Goal: Transaction & Acquisition: Purchase product/service

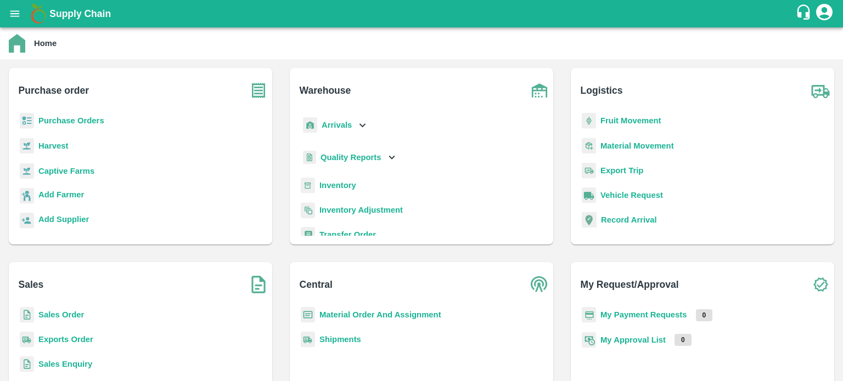
click at [64, 316] on b "Sales Order" at bounding box center [61, 315] width 46 height 9
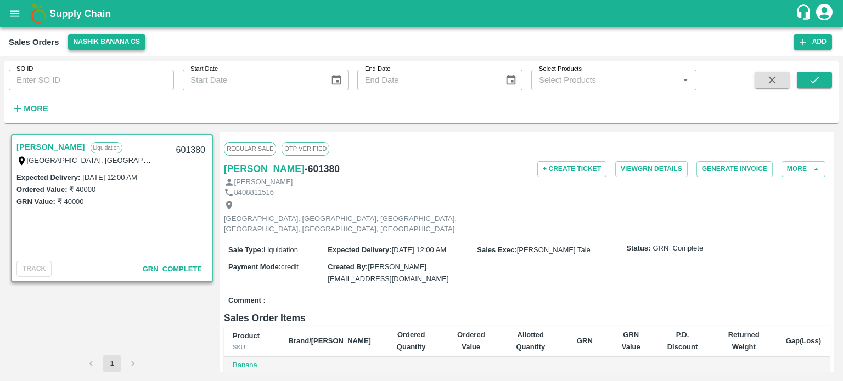
click at [89, 43] on button "Nashik Banana CS" at bounding box center [107, 42] width 78 height 16
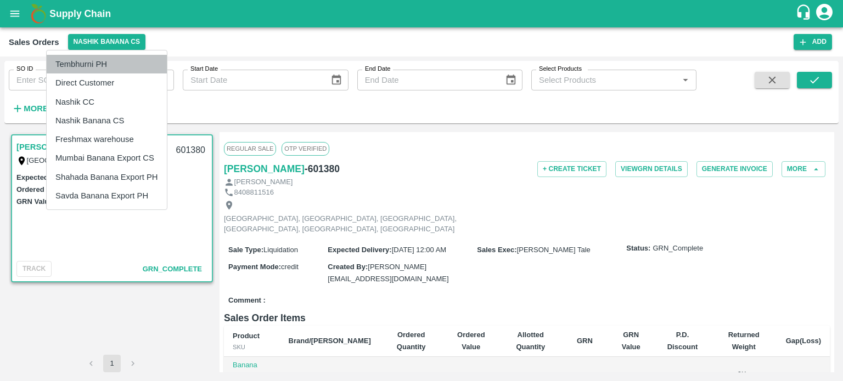
click at [94, 63] on li "Tembhurni PH" at bounding box center [107, 64] width 120 height 19
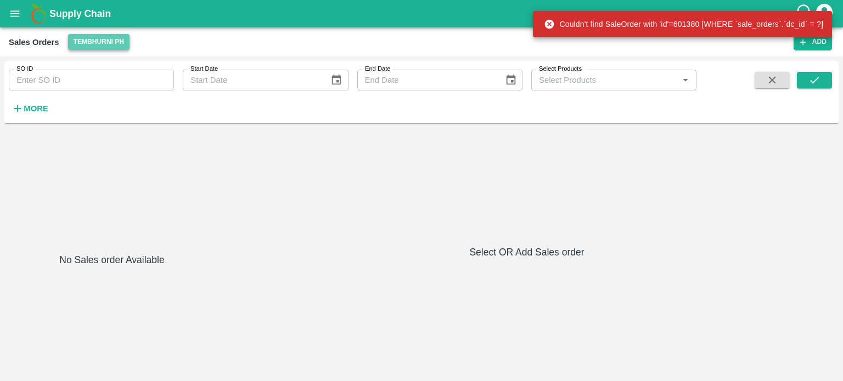
click at [94, 41] on button "Tembhurni PH" at bounding box center [98, 42] width 61 height 16
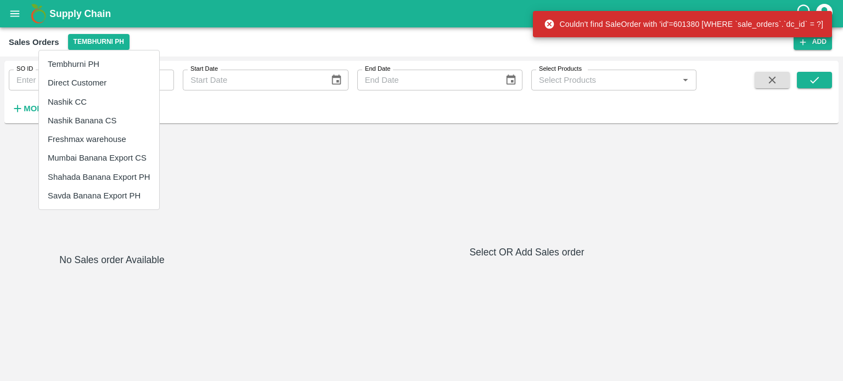
click at [83, 116] on li "Nashik Banana CS" at bounding box center [99, 120] width 120 height 19
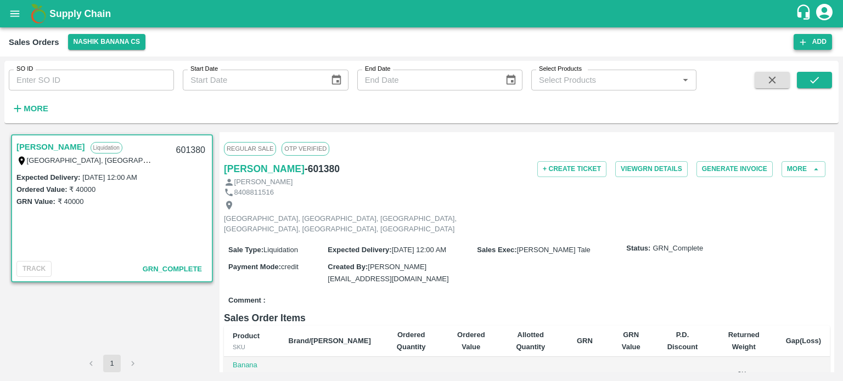
click at [824, 37] on button "Add" at bounding box center [812, 42] width 38 height 16
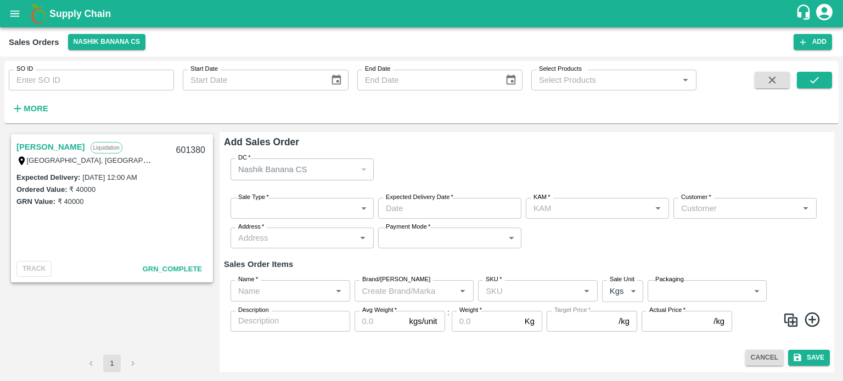
click at [283, 215] on body "Supply Chain Sales Orders Nashik Banana CS Add SO ID SO ID Start Date Start Dat…" at bounding box center [421, 190] width 843 height 381
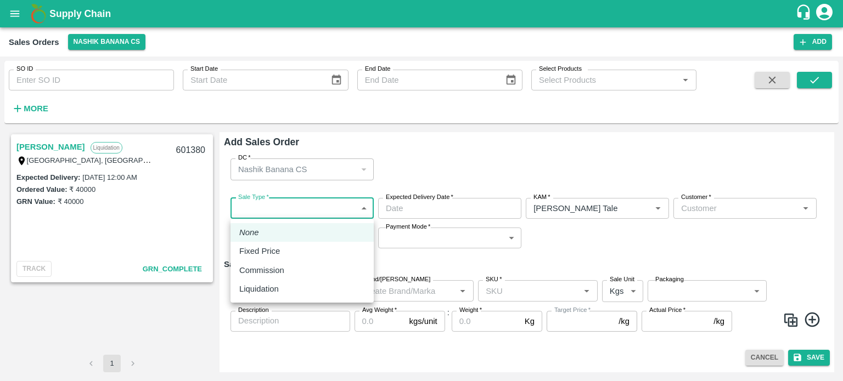
type input "[PERSON_NAME] Tale"
click at [287, 285] on div "Liquidation" at bounding box center [302, 289] width 126 height 12
type input "3"
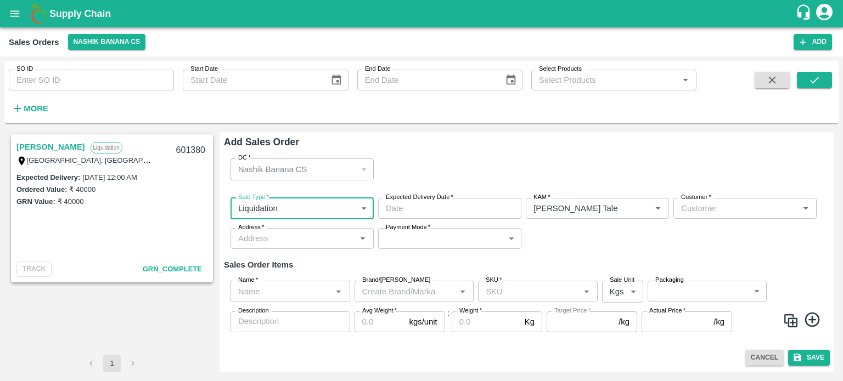
click at [716, 209] on input "Customer   *" at bounding box center [736, 208] width 119 height 14
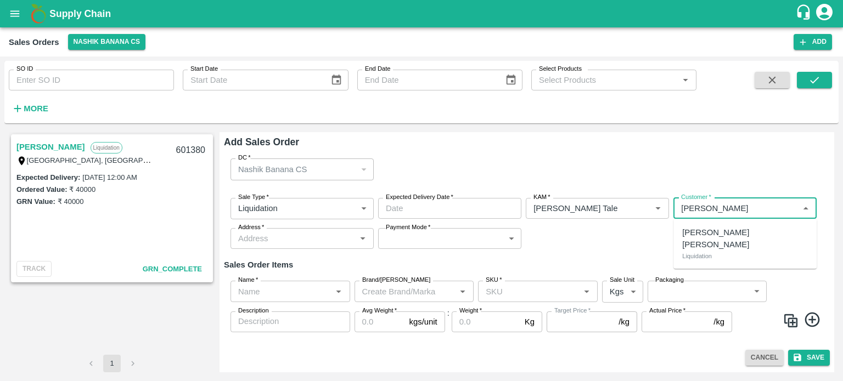
click at [727, 229] on p "[PERSON_NAME] [PERSON_NAME]" at bounding box center [745, 239] width 126 height 25
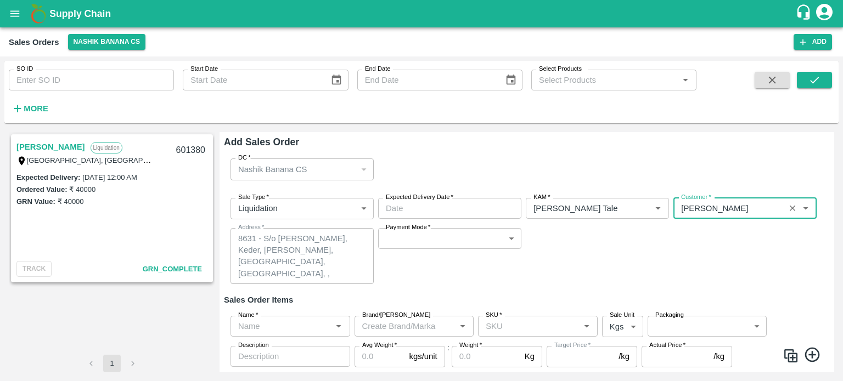
type input "7165-[PERSON_NAME] [PERSON_NAME]"
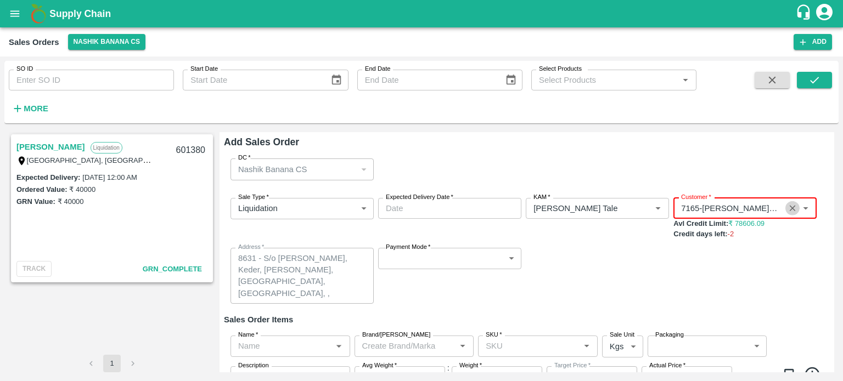
click at [791, 209] on icon "Clear" at bounding box center [792, 209] width 10 height 10
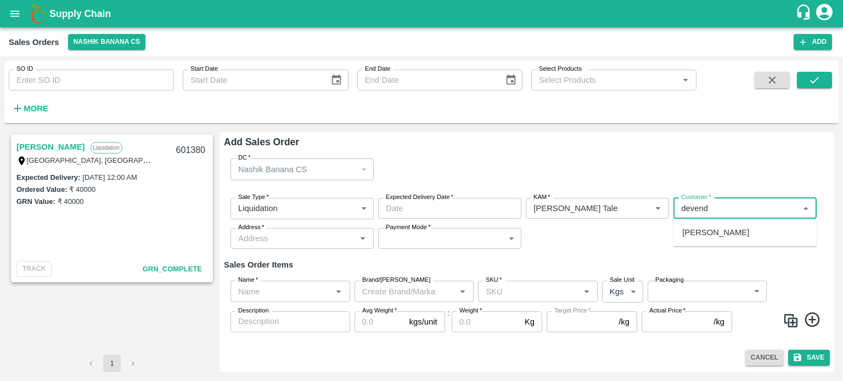
click at [717, 236] on p "[PERSON_NAME]" at bounding box center [715, 233] width 67 height 12
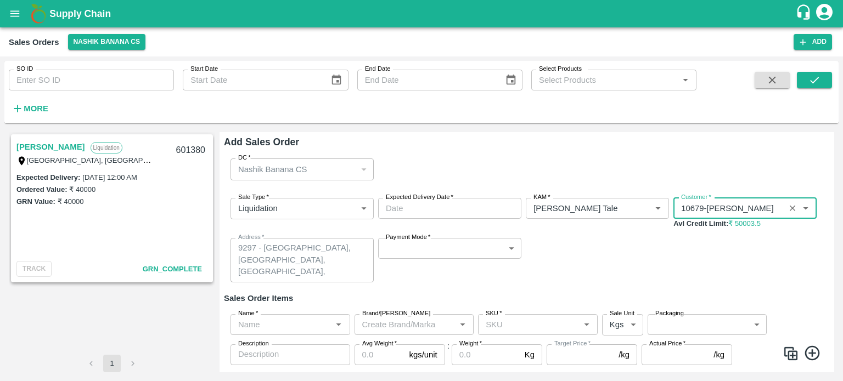
type input "10679-[PERSON_NAME]"
click at [415, 249] on body "Supply Chain Sales Orders Nashik Banana CS Add SO ID SO ID Start Date Start Dat…" at bounding box center [421, 190] width 843 height 381
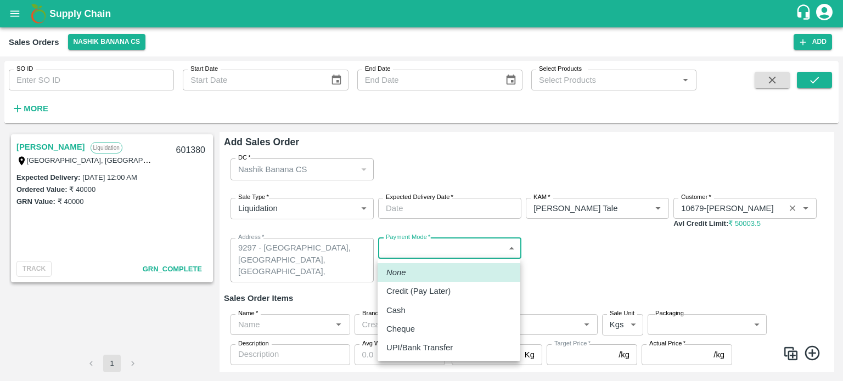
click at [429, 295] on p "Credit (Pay Later)" at bounding box center [418, 291] width 64 height 12
type input "credit"
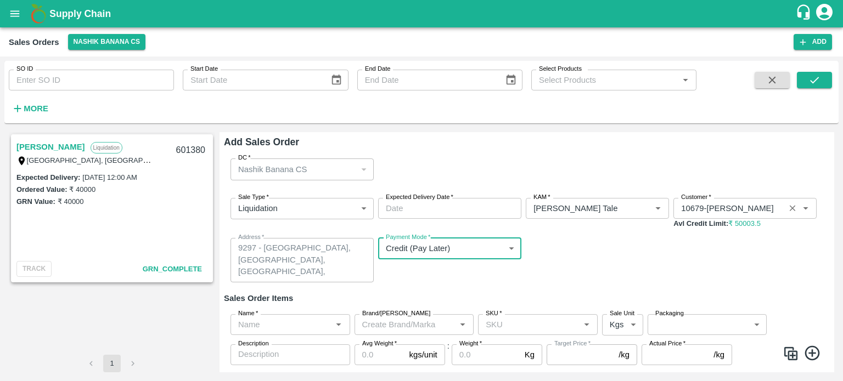
click at [476, 206] on input "Expected Delivery Date   *" at bounding box center [446, 208] width 136 height 21
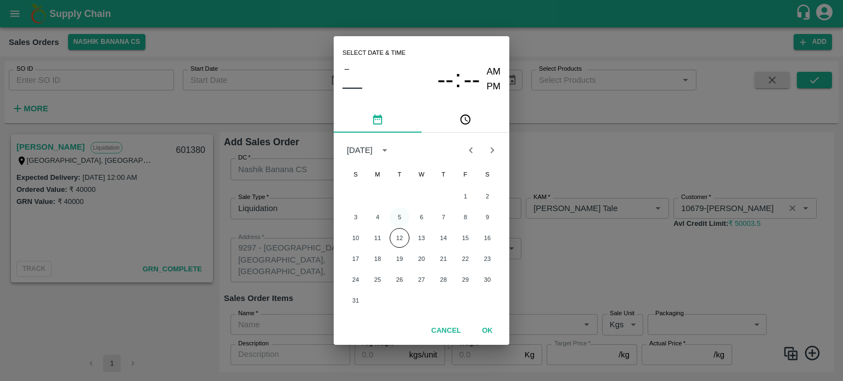
click at [398, 216] on button "5" at bounding box center [400, 217] width 20 height 20
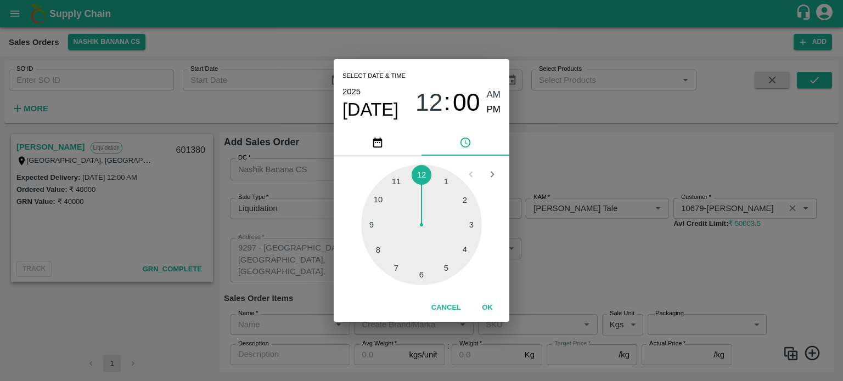
click at [382, 198] on div at bounding box center [421, 225] width 121 height 121
click at [492, 108] on span "PM" at bounding box center [494, 110] width 14 height 15
type input "[DATE] 10:00 PM"
click at [492, 306] on button "OK" at bounding box center [487, 308] width 35 height 19
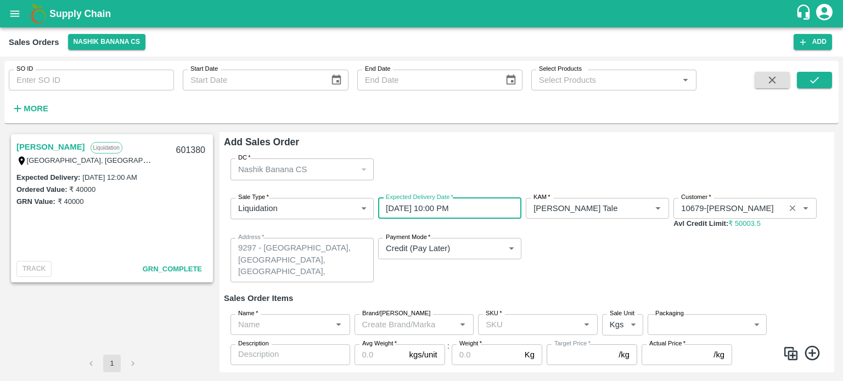
click at [598, 265] on div "Sale Type   * Liquidation 3 Sale Type Expected Delivery Date   * [DATE] 10:00 P…" at bounding box center [527, 240] width 606 height 102
click at [305, 332] on div "Name   *" at bounding box center [290, 324] width 120 height 21
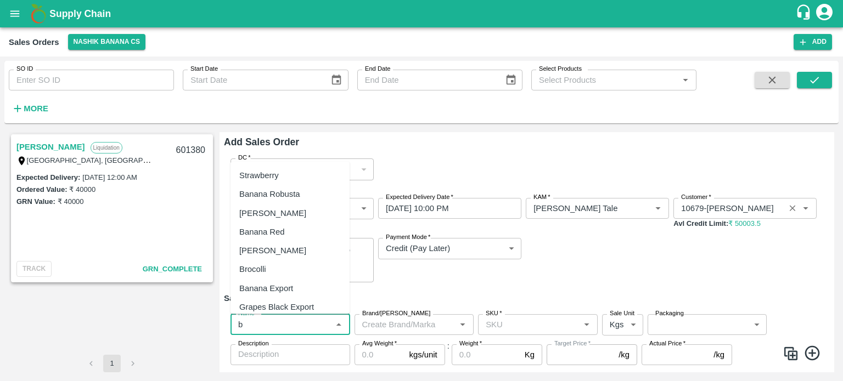
click at [308, 289] on div "Banana Export" at bounding box center [289, 288] width 119 height 19
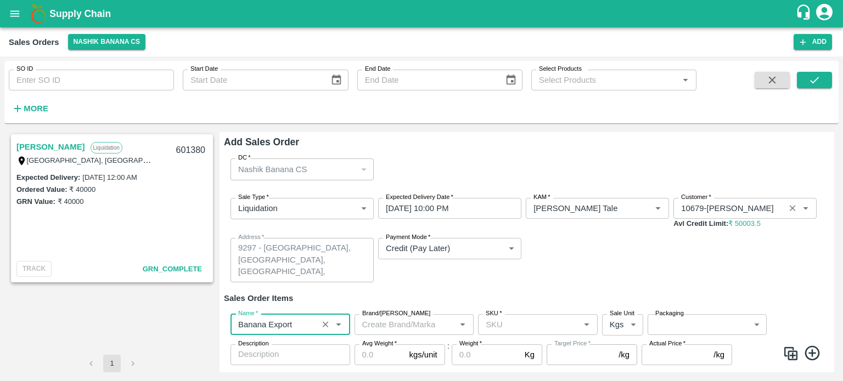
type input "Banana Export"
click at [545, 328] on input "SKU   *" at bounding box center [528, 325] width 95 height 14
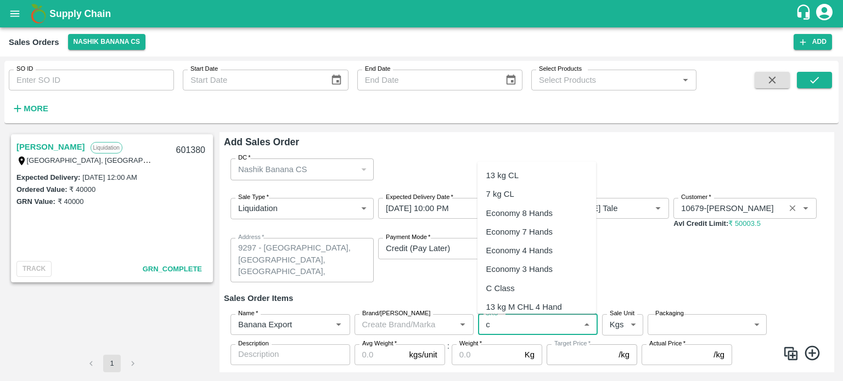
click at [509, 285] on div "C Class" at bounding box center [500, 288] width 29 height 12
type input "C Class"
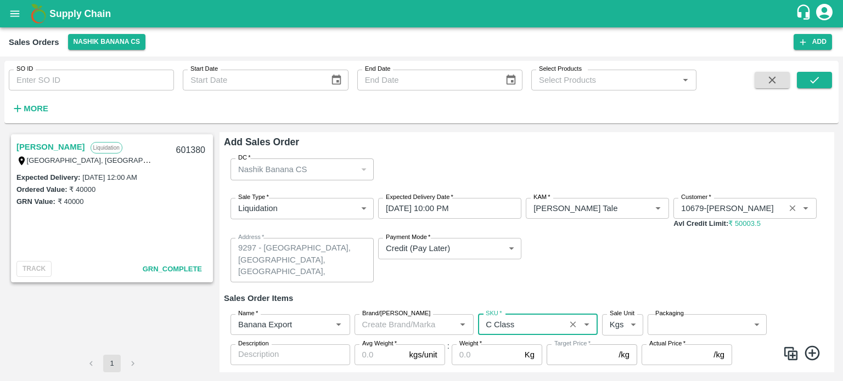
type input "NA"
type input "C Class"
click at [694, 318] on body "Supply Chain Sales Orders Nashik Banana CS Add SO ID SO ID Start Date Start Dat…" at bounding box center [421, 190] width 843 height 381
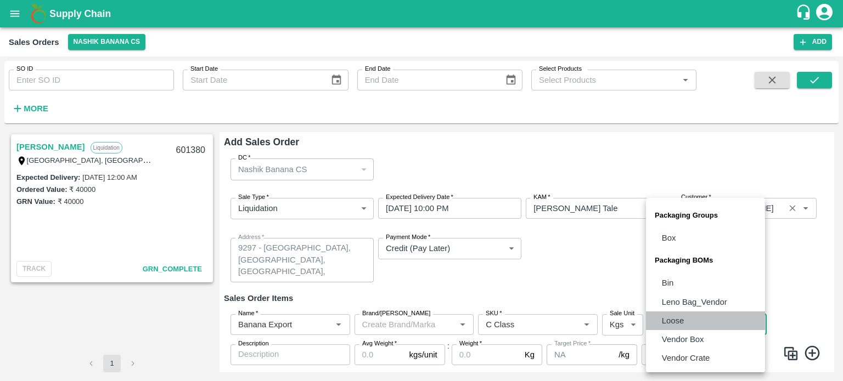
click at [685, 320] on li "Loose" at bounding box center [705, 321] width 119 height 19
type input "BOM/258"
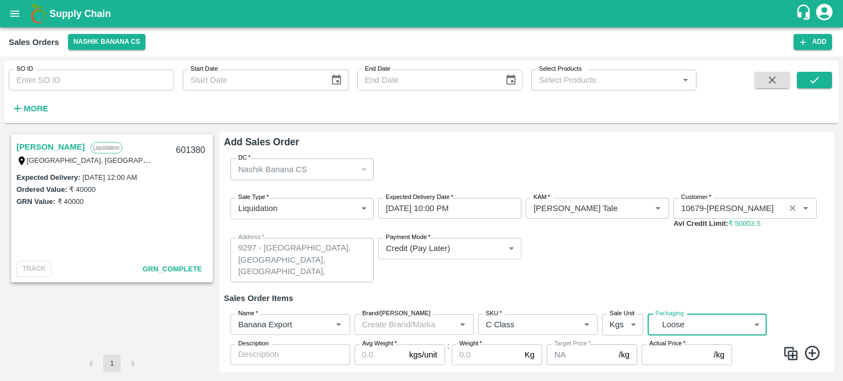
click at [384, 357] on input "Avg Weight   *" at bounding box center [379, 355] width 50 height 21
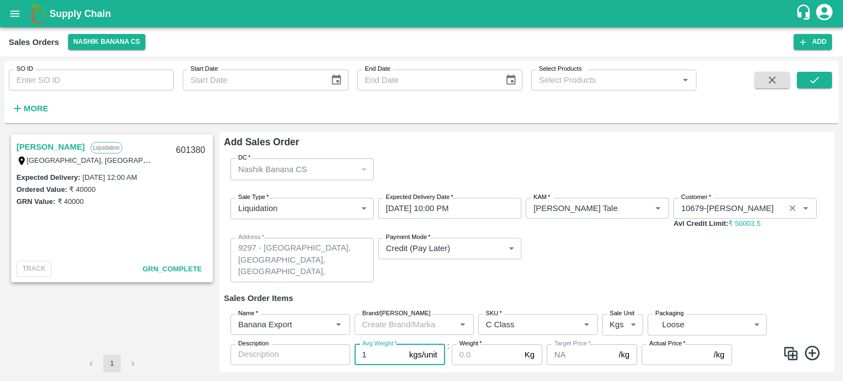
type input "1"
click at [579, 282] on div "Sale Type   * Liquidation 3 Sale Type Expected Delivery Date   * [DATE] 10:00 P…" at bounding box center [527, 240] width 606 height 102
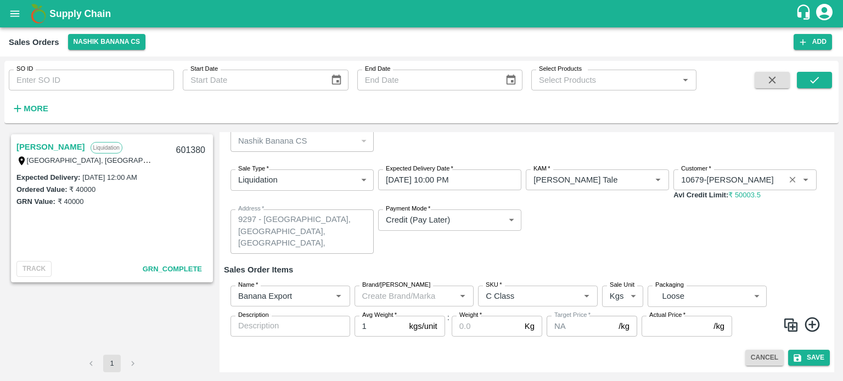
click at [669, 322] on input "Actual Price   *" at bounding box center [674, 326] width 67 height 21
click at [635, 254] on div "Sale Type   * Liquidation 3 Sale Type Expected Delivery Date   * [DATE] 10:00 P…" at bounding box center [527, 212] width 606 height 102
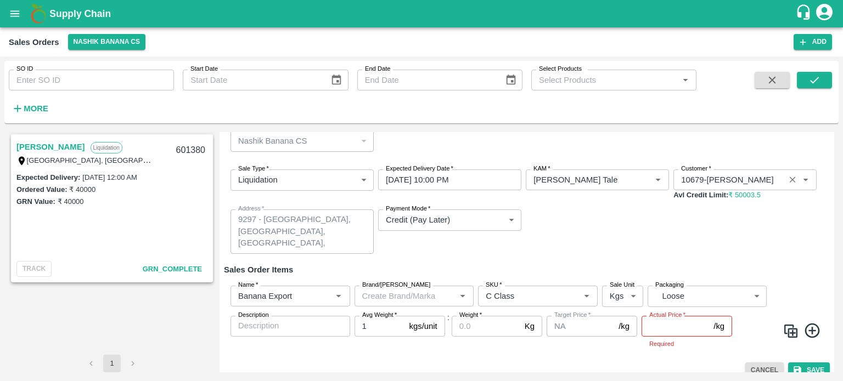
click at [10, 18] on icon "open drawer" at bounding box center [15, 14] width 12 height 12
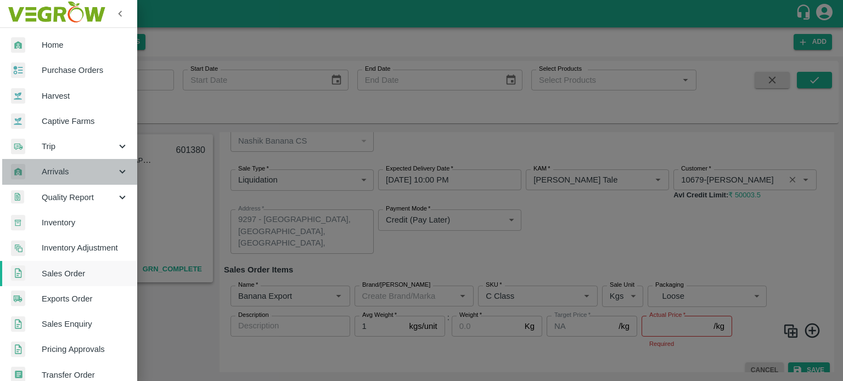
click at [75, 172] on span "Arrivals" at bounding box center [79, 172] width 75 height 12
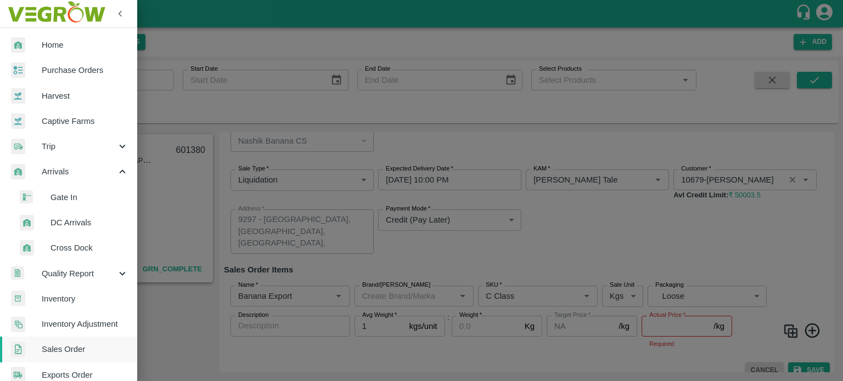
click at [69, 226] on span "DC Arrivals" at bounding box center [89, 223] width 78 height 12
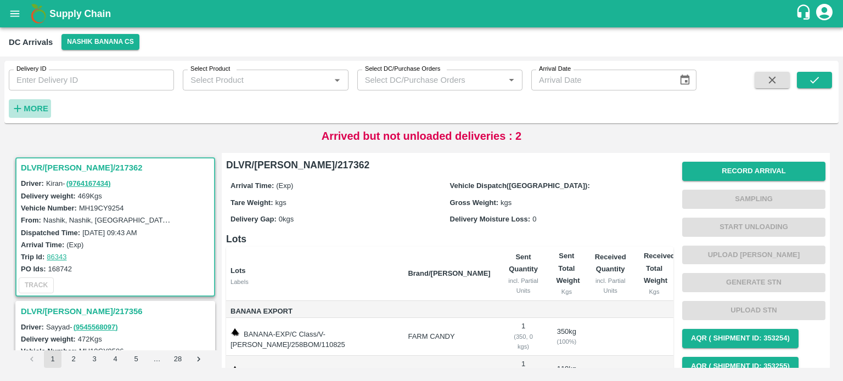
click at [32, 107] on strong "More" at bounding box center [36, 108] width 25 height 9
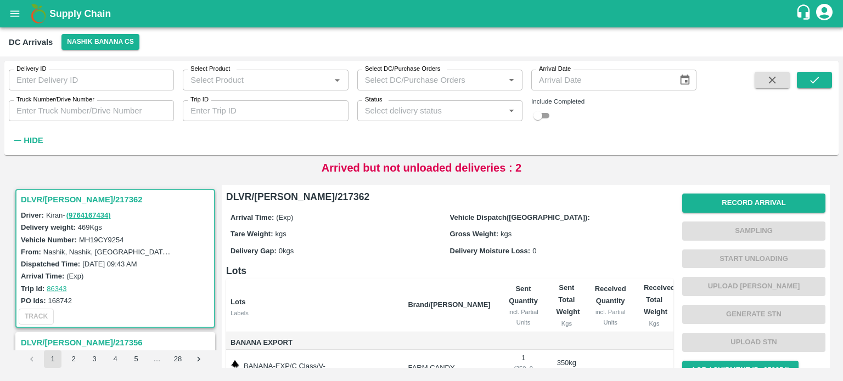
click at [371, 111] on input "Status" at bounding box center [431, 111] width 140 height 14
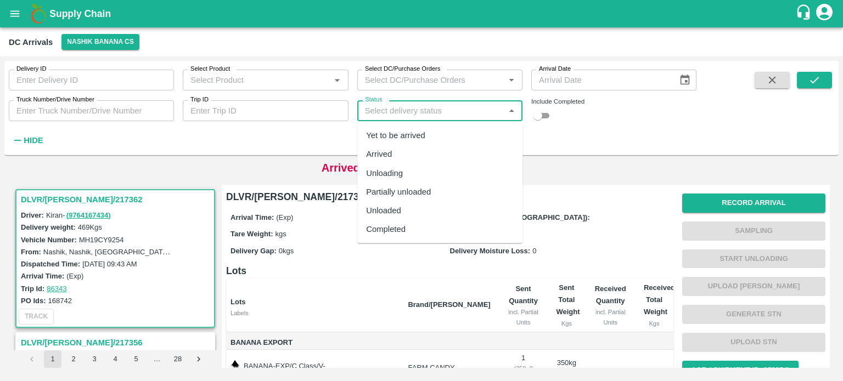
click at [379, 150] on div "Arrived" at bounding box center [379, 154] width 26 height 12
type input "Arrived"
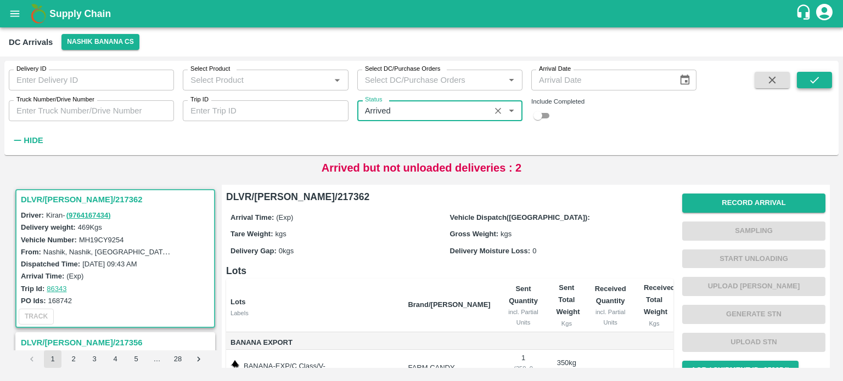
click at [825, 81] on button "submit" at bounding box center [814, 80] width 35 height 16
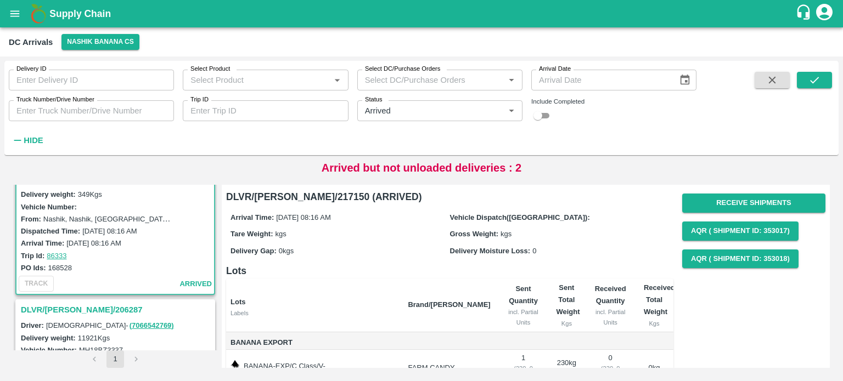
scroll to position [124, 0]
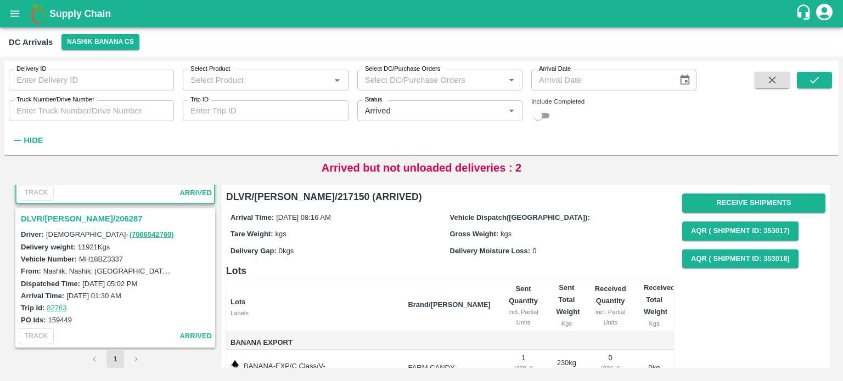
click at [81, 213] on h3 "DLVR/[PERSON_NAME]/206287" at bounding box center [117, 219] width 192 height 14
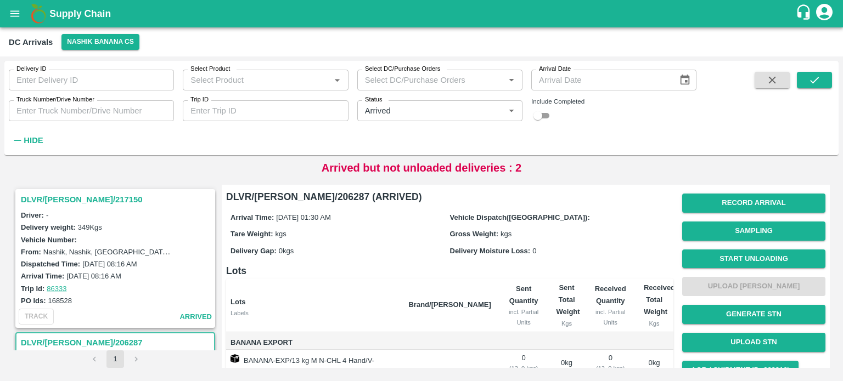
click at [87, 202] on h3 "DLVR/[PERSON_NAME]/217150" at bounding box center [117, 200] width 192 height 14
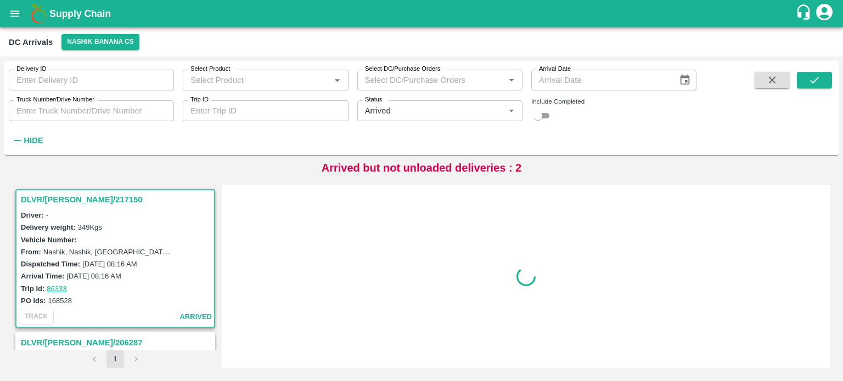
scroll to position [4, 0]
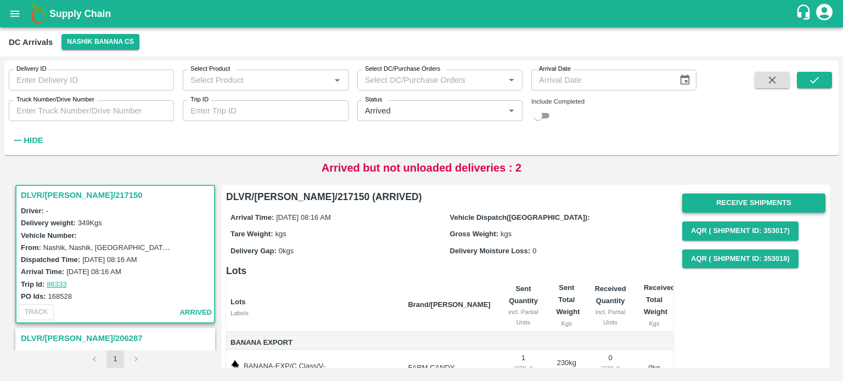
click at [720, 206] on button "Receive Shipments" at bounding box center [753, 203] width 143 height 19
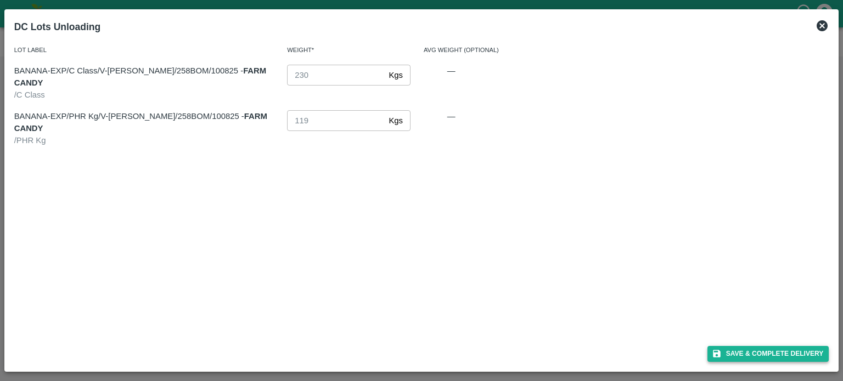
click at [774, 350] on button "Save & Complete Delivery" at bounding box center [768, 354] width 122 height 16
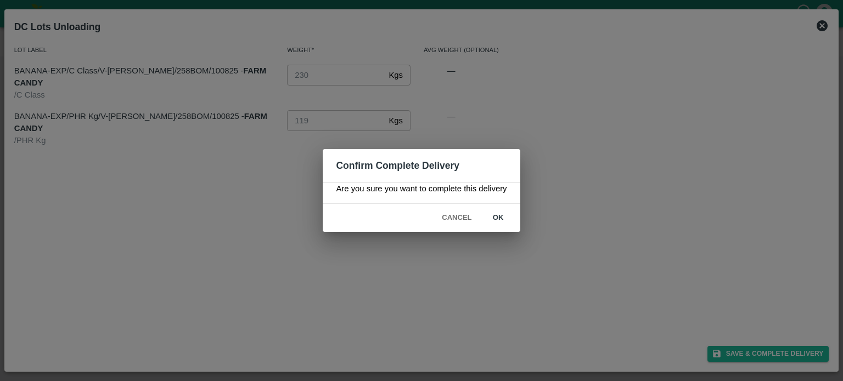
click at [497, 215] on button "ok" at bounding box center [498, 218] width 35 height 19
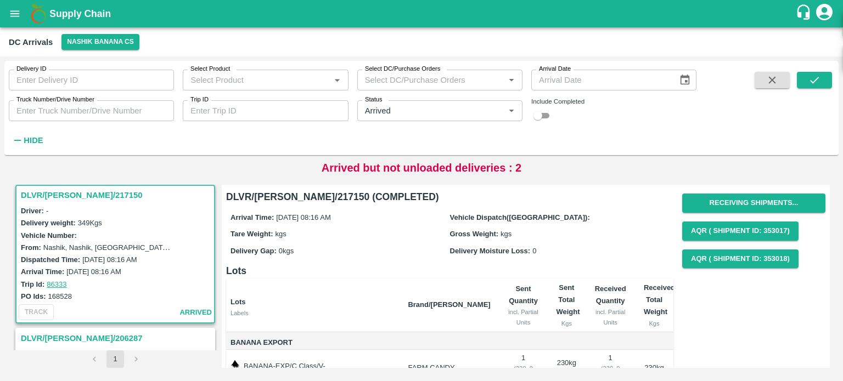
click at [10, 13] on icon "open drawer" at bounding box center [15, 14] width 12 height 12
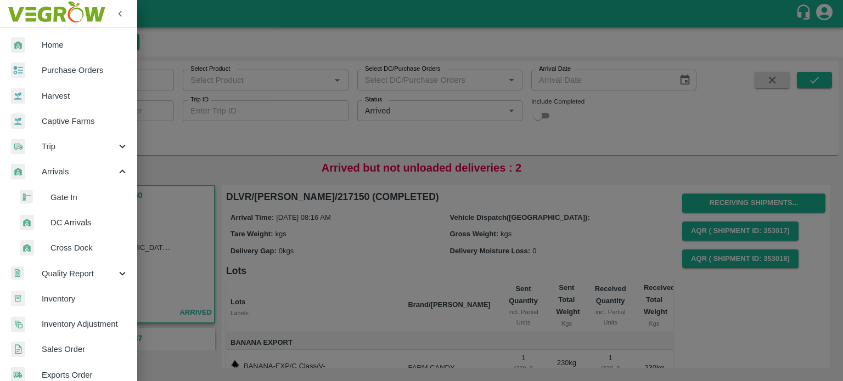
click at [64, 305] on span "Inventory" at bounding box center [85, 299] width 87 height 12
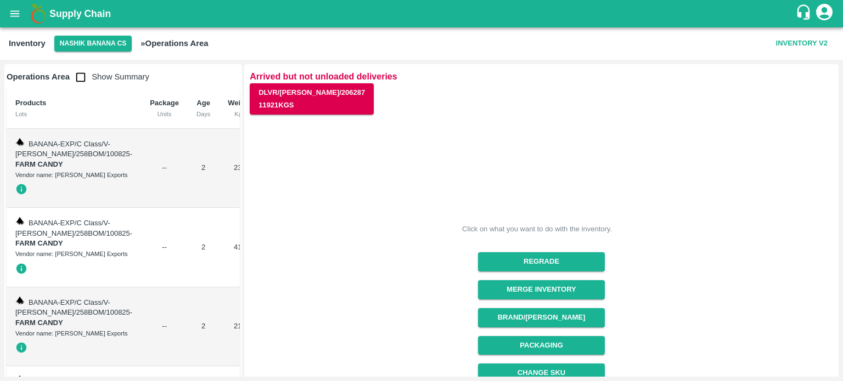
click at [338, 249] on div "Click on what you want to do with the inventory. Regrade Merge Inventory Brand/…" at bounding box center [537, 328] width 592 height 443
click at [534, 283] on button "Merge Inventory" at bounding box center [541, 289] width 127 height 19
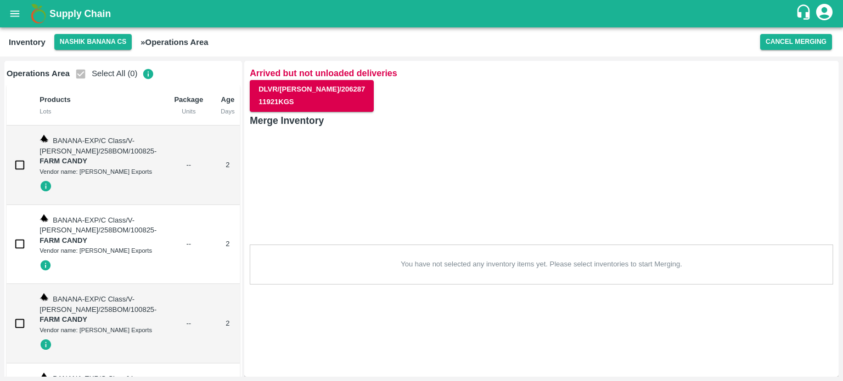
click at [18, 176] on input "checkbox" at bounding box center [20, 165] width 22 height 22
checkbox input "true"
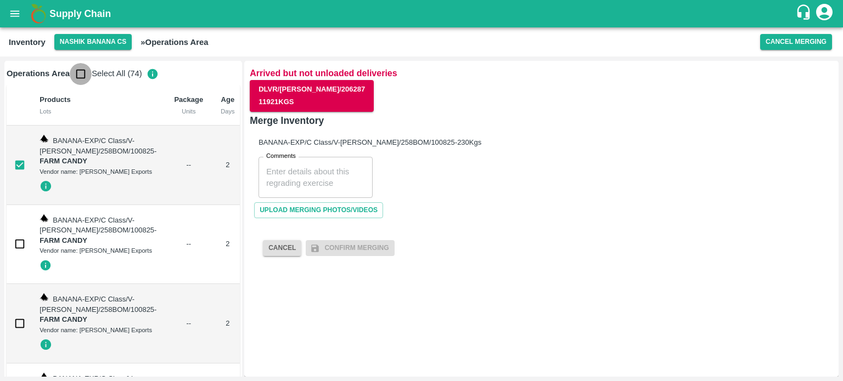
click at [80, 75] on input "checkbox" at bounding box center [81, 74] width 22 height 22
checkbox input "true"
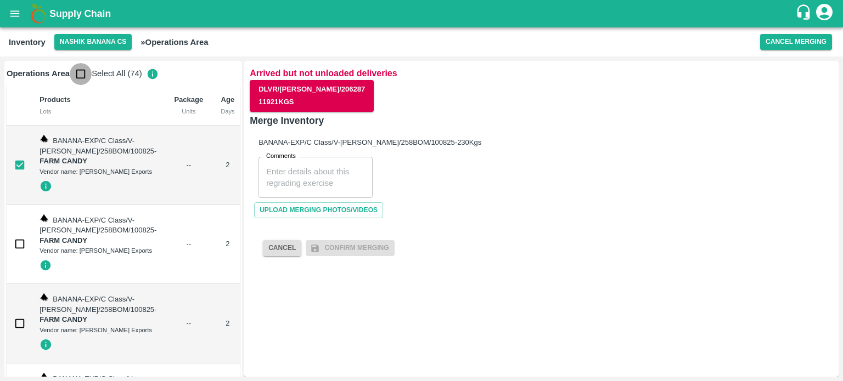
checkbox input "true"
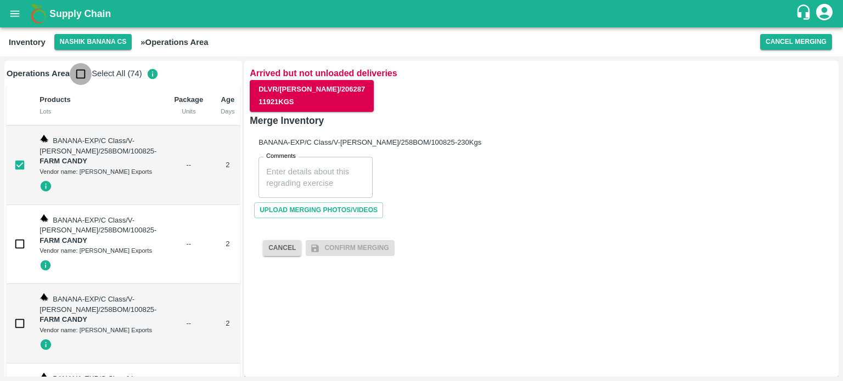
checkbox input "true"
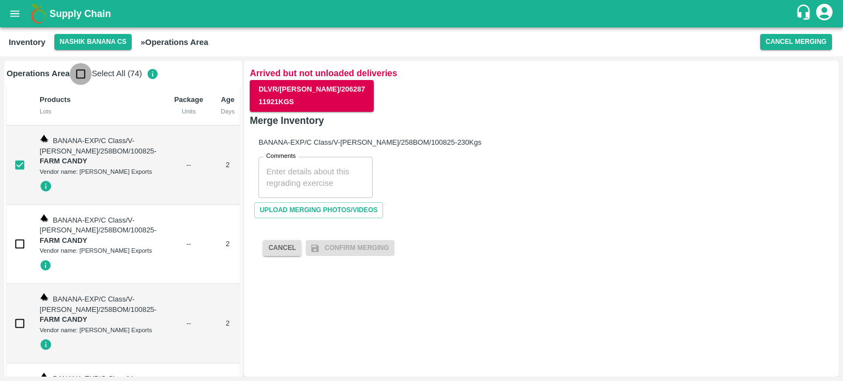
checkbox input "true"
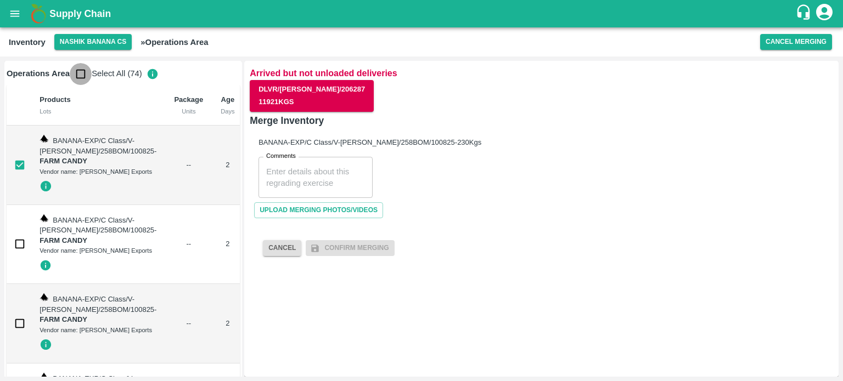
checkbox input "true"
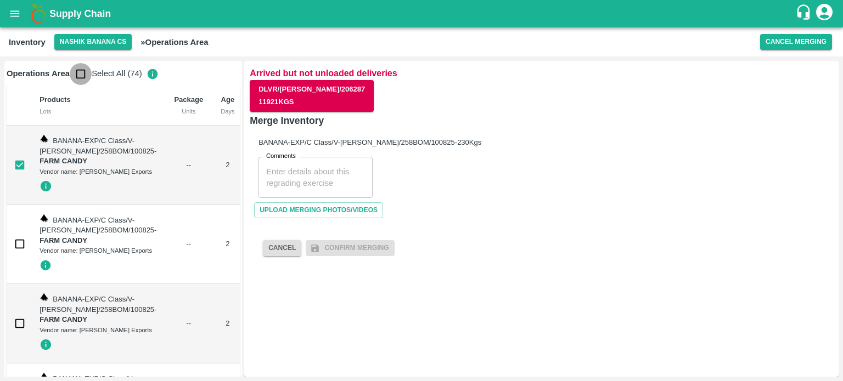
checkbox input "true"
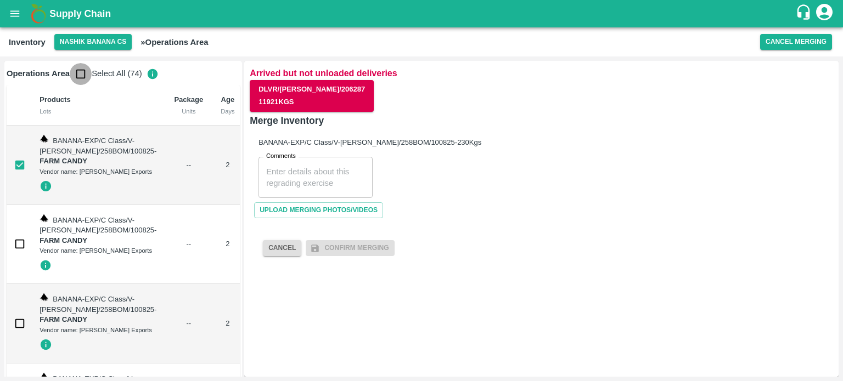
checkbox input "true"
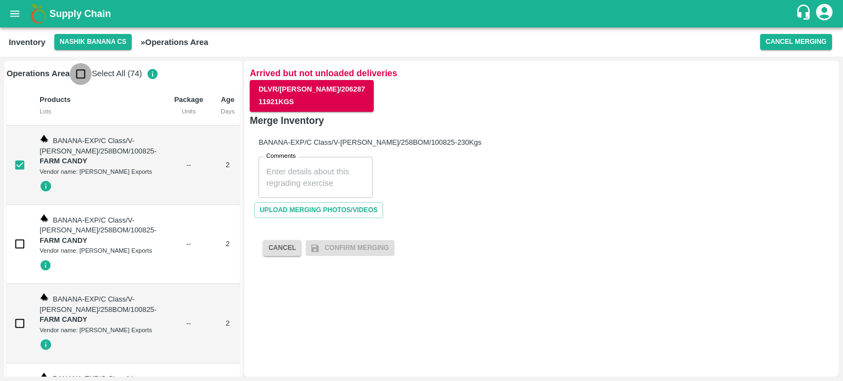
checkbox input "true"
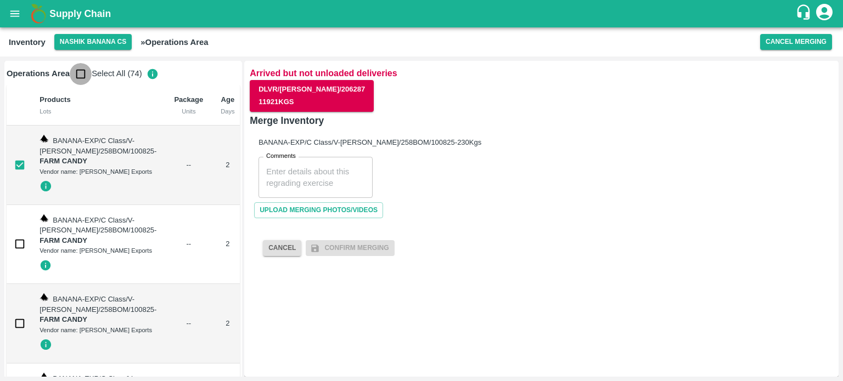
checkbox input "true"
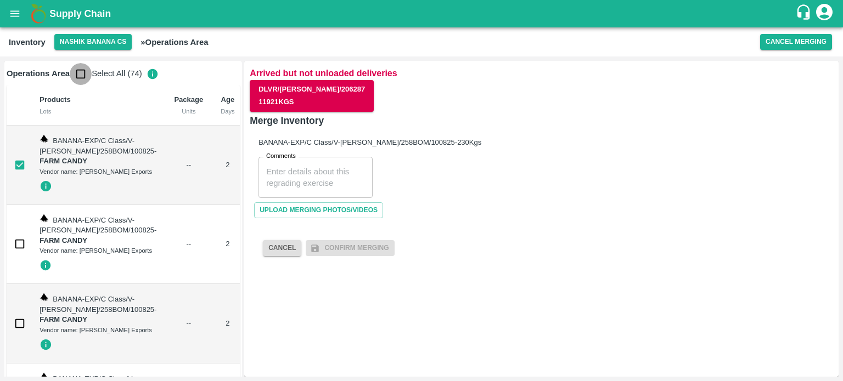
checkbox input "true"
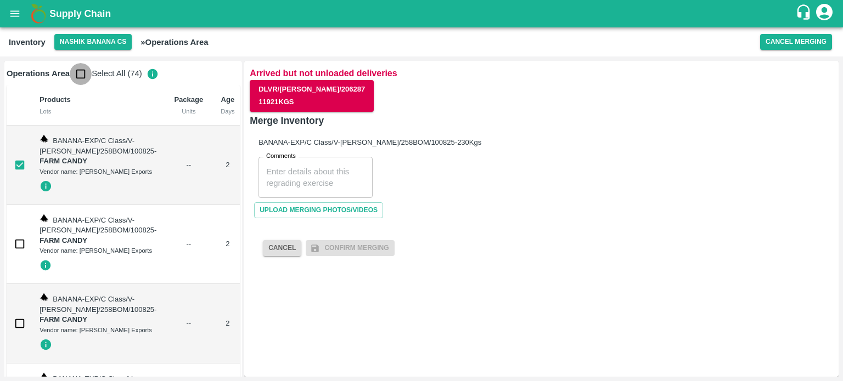
checkbox input "true"
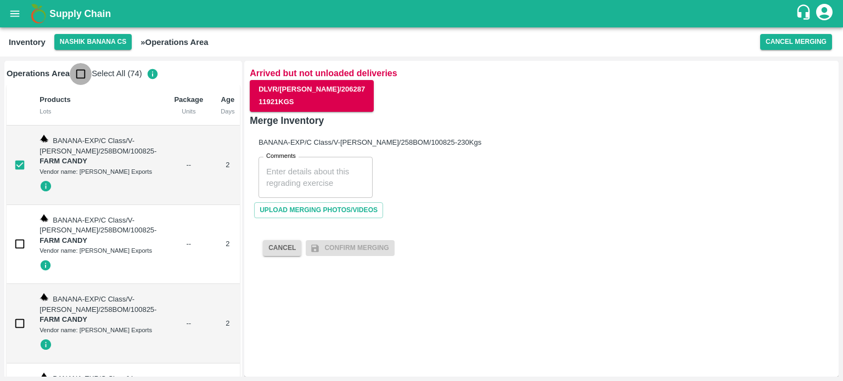
checkbox input "true"
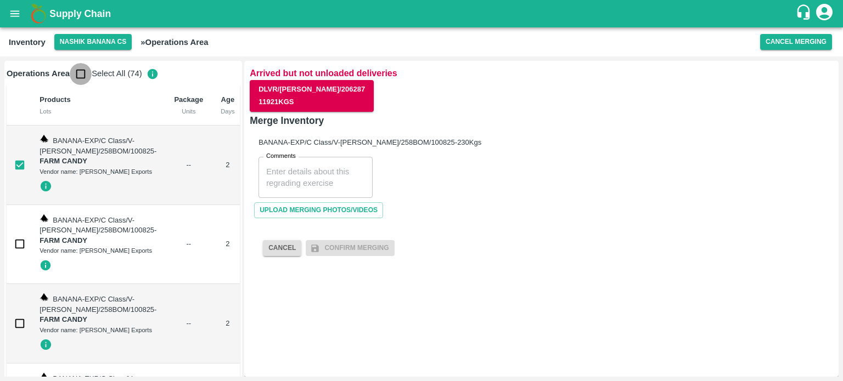
checkbox input "true"
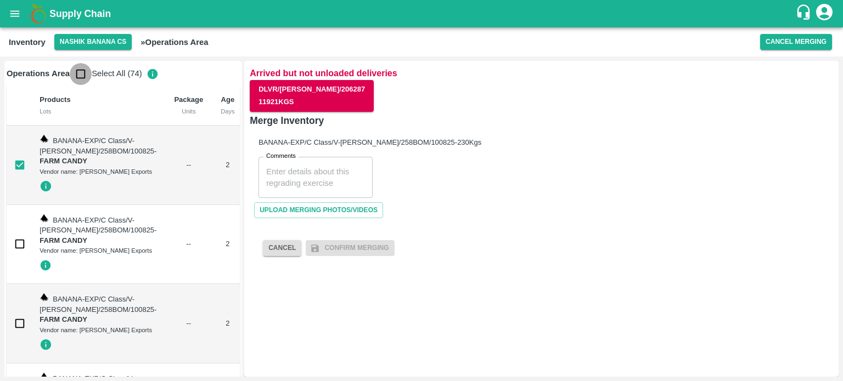
checkbox input "true"
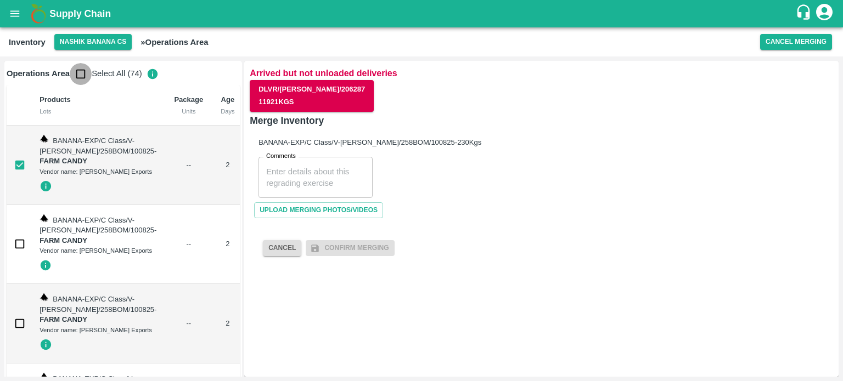
checkbox input "true"
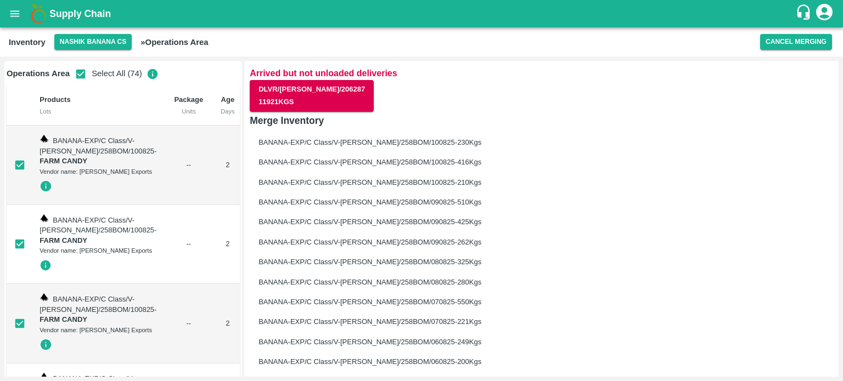
click at [20, 175] on input "checkbox" at bounding box center [20, 165] width 22 height 22
checkbox input "false"
click at [21, 255] on input "checkbox" at bounding box center [20, 244] width 22 height 22
checkbox input "false"
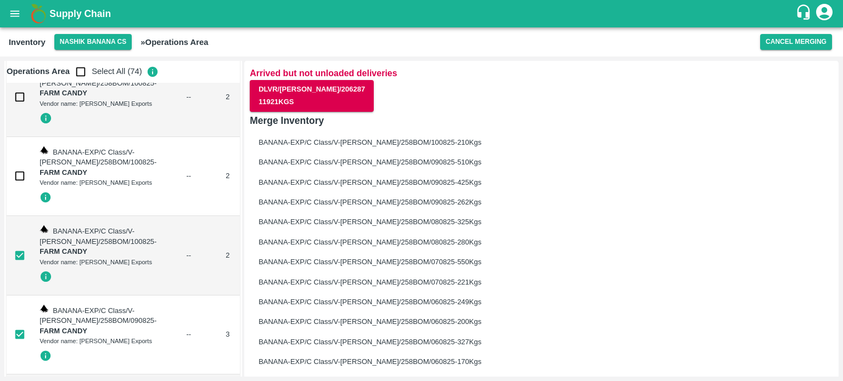
scroll to position [91, 0]
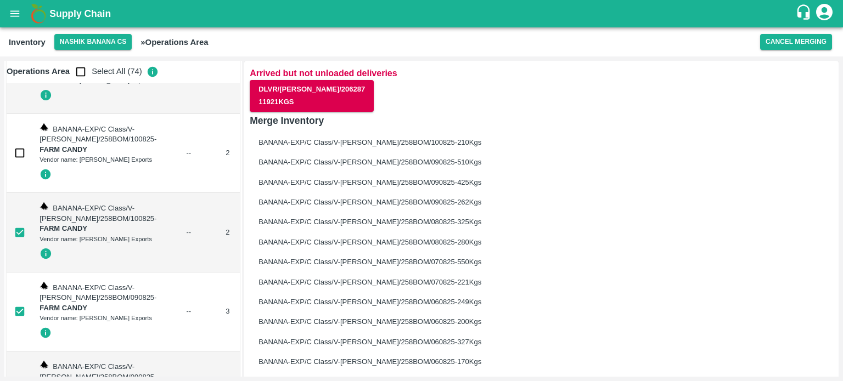
click at [25, 244] on input "checkbox" at bounding box center [20, 233] width 22 height 22
checkbox input "false"
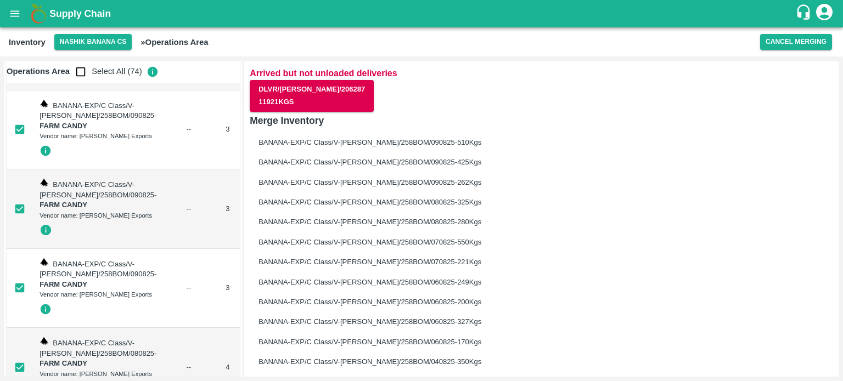
scroll to position [274, 0]
click at [21, 139] on input "checkbox" at bounding box center [20, 128] width 22 height 22
checkbox input "false"
click at [19, 219] on input "checkbox" at bounding box center [20, 208] width 22 height 22
checkbox input "false"
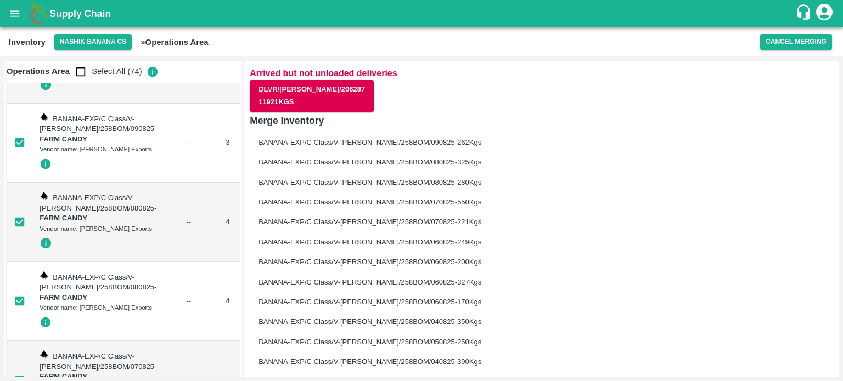
scroll to position [420, 0]
click at [20, 152] on input "checkbox" at bounding box center [20, 141] width 22 height 22
checkbox input "false"
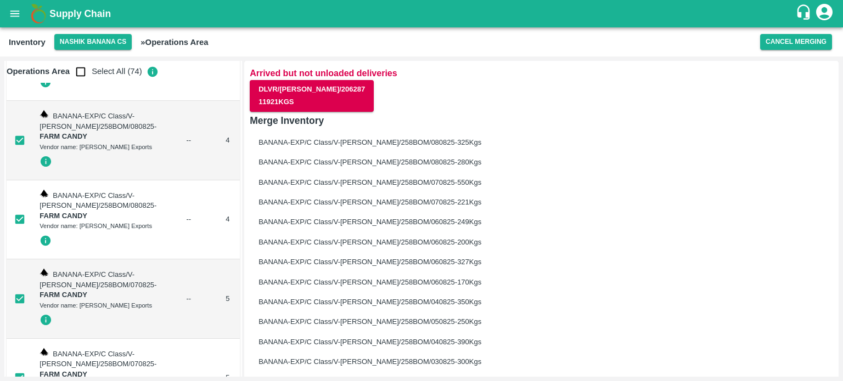
scroll to position [512, 0]
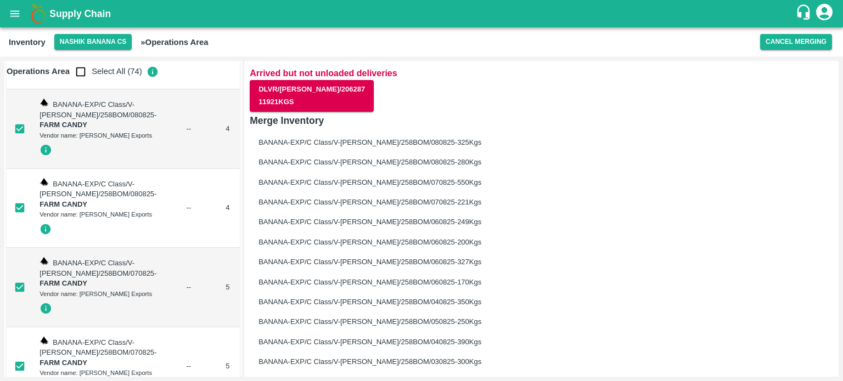
click at [18, 140] on input "checkbox" at bounding box center [20, 129] width 22 height 22
checkbox input "false"
click at [24, 219] on input "checkbox" at bounding box center [20, 208] width 22 height 22
checkbox input "false"
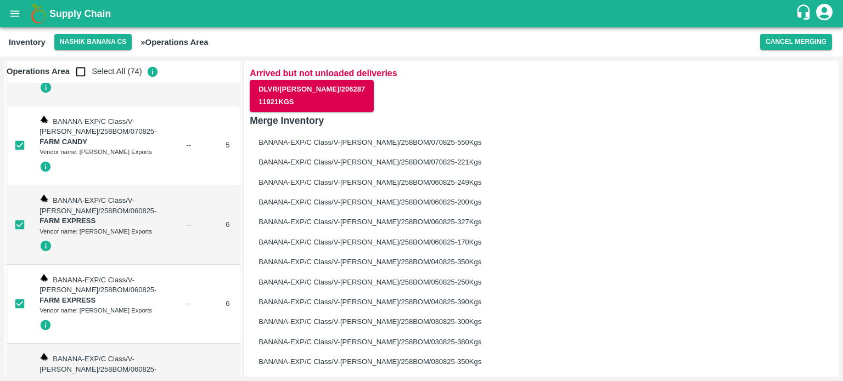
scroll to position [768, 0]
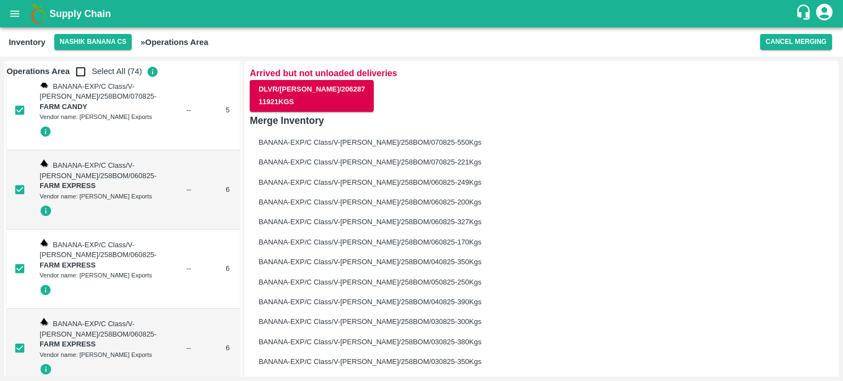
click at [22, 42] on input "checkbox" at bounding box center [20, 31] width 22 height 22
checkbox input "false"
click at [15, 121] on input "checkbox" at bounding box center [20, 110] width 22 height 22
checkbox input "false"
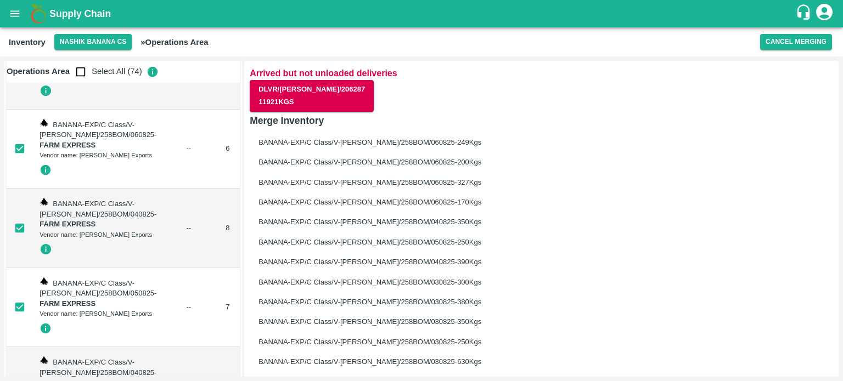
scroll to position [1061, 0]
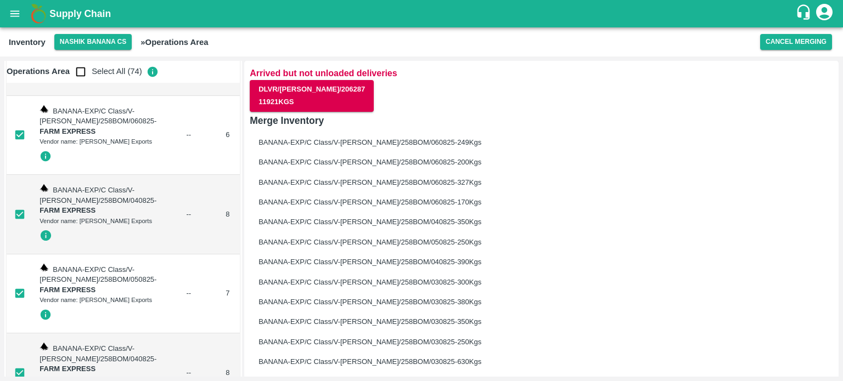
checkbox input "false"
click at [14, 67] on input "checkbox" at bounding box center [20, 56] width 22 height 22
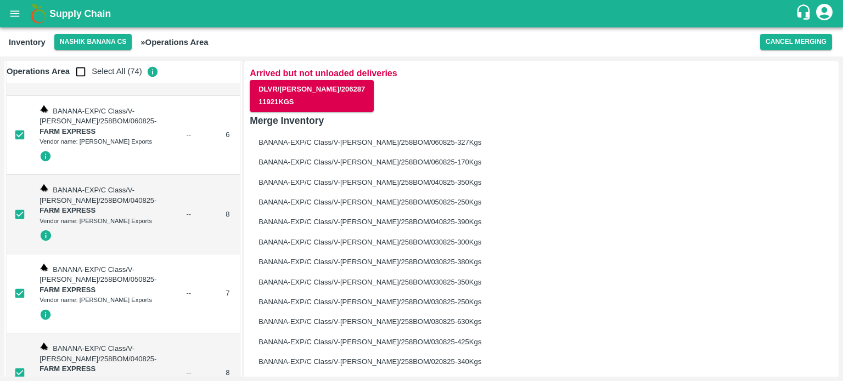
checkbox input "false"
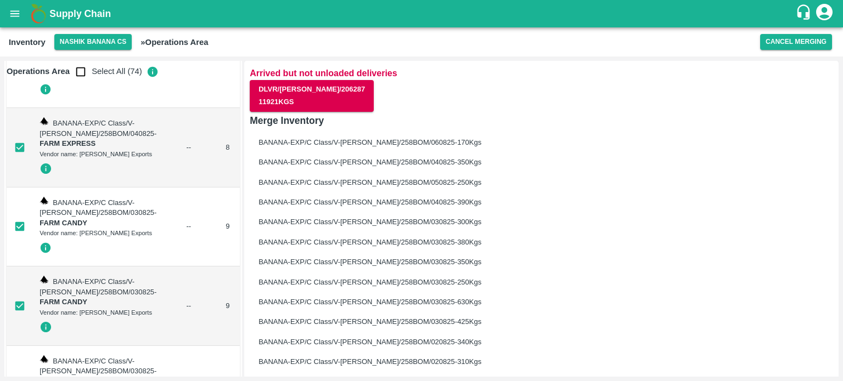
scroll to position [1298, 0]
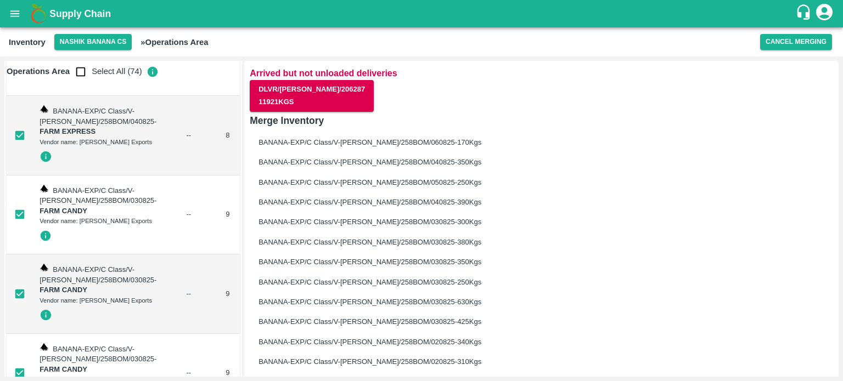
checkbox input "false"
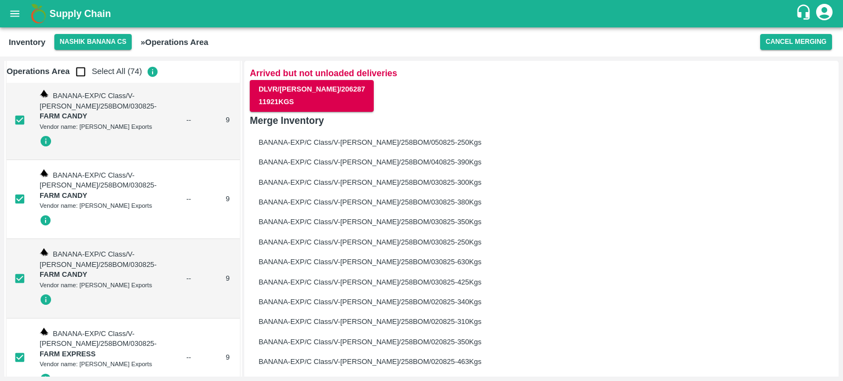
scroll to position [1482, 0]
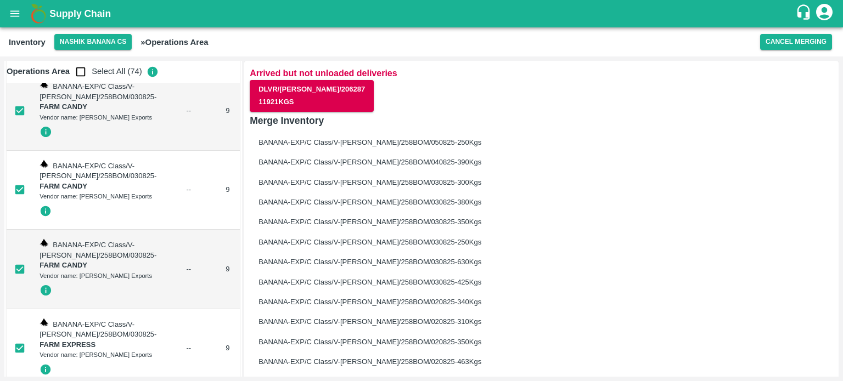
checkbox input "false"
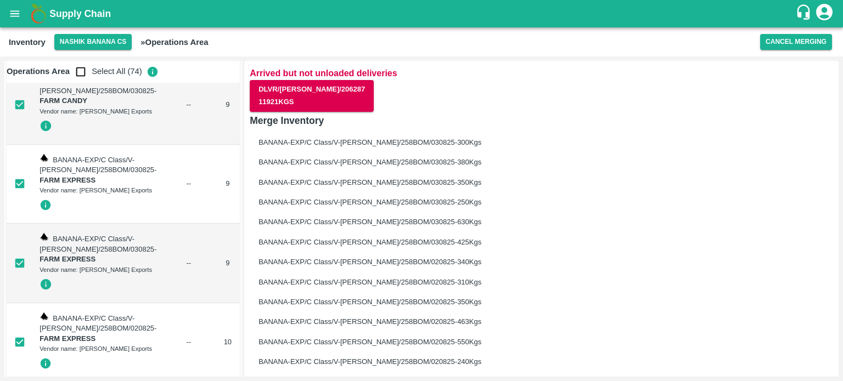
checkbox input "false"
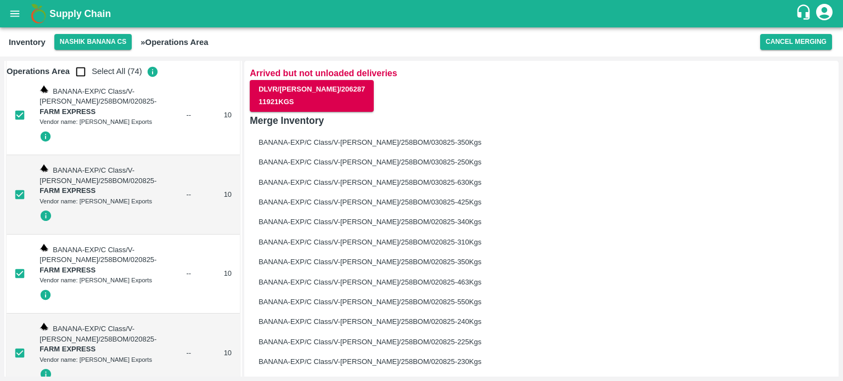
scroll to position [1884, 0]
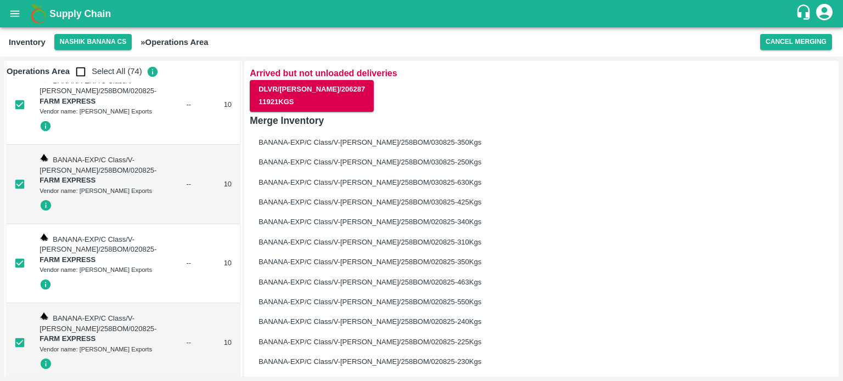
checkbox input "false"
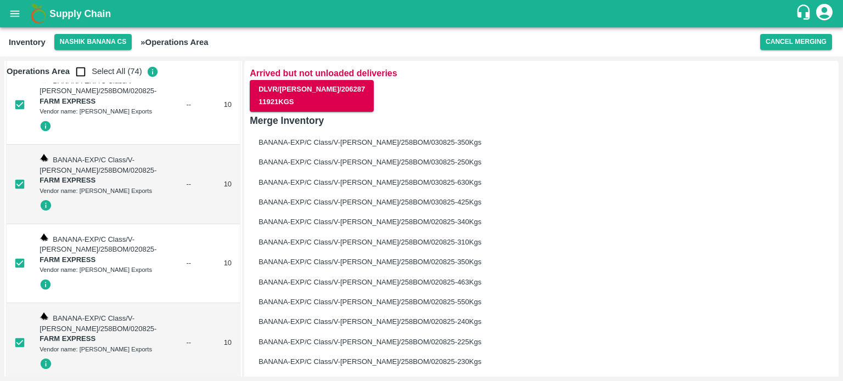
checkbox input "false"
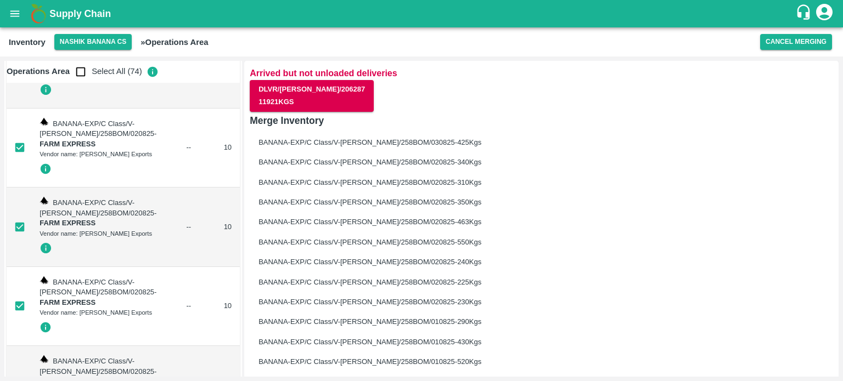
scroll to position [2195, 0]
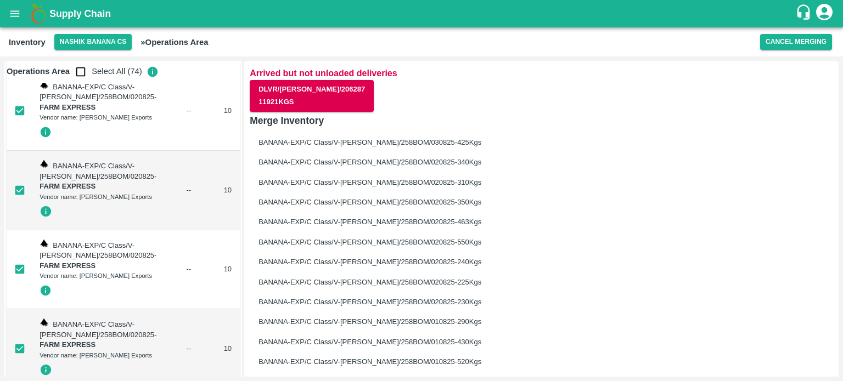
checkbox input "false"
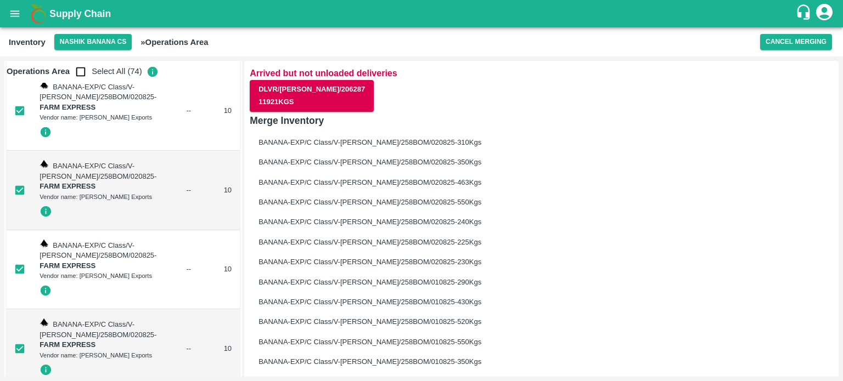
checkbox input "false"
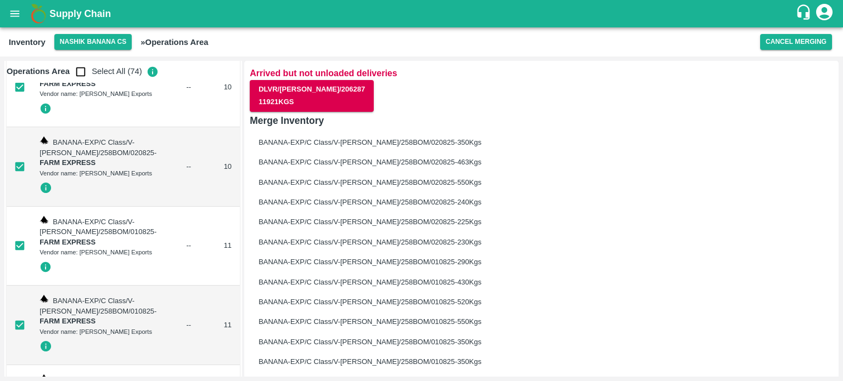
scroll to position [2378, 0]
checkbox input "false"
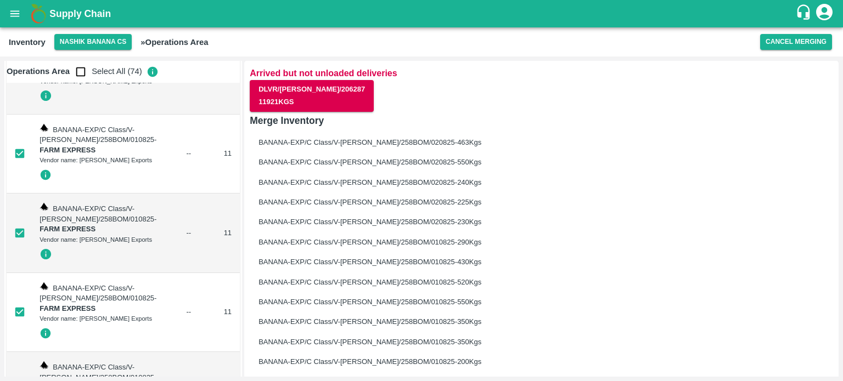
checkbox input "false"
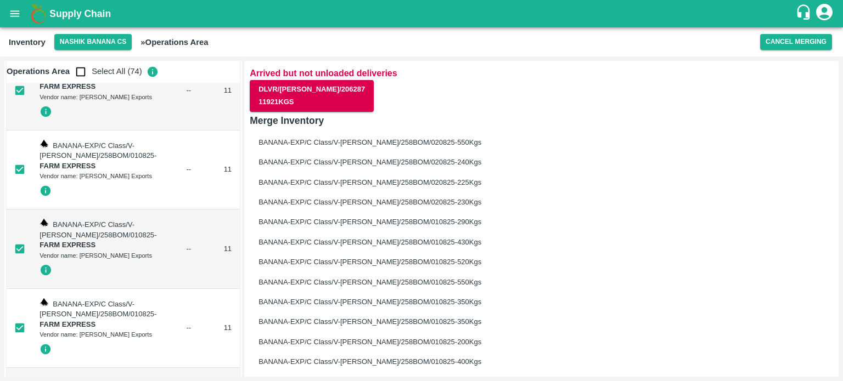
scroll to position [2615, 0]
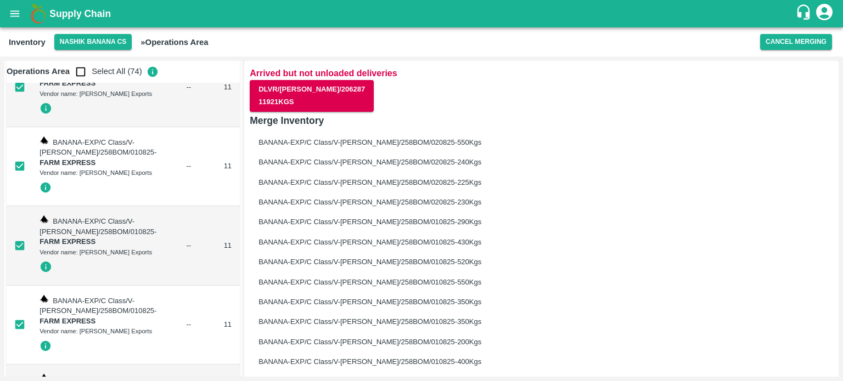
checkbox input "false"
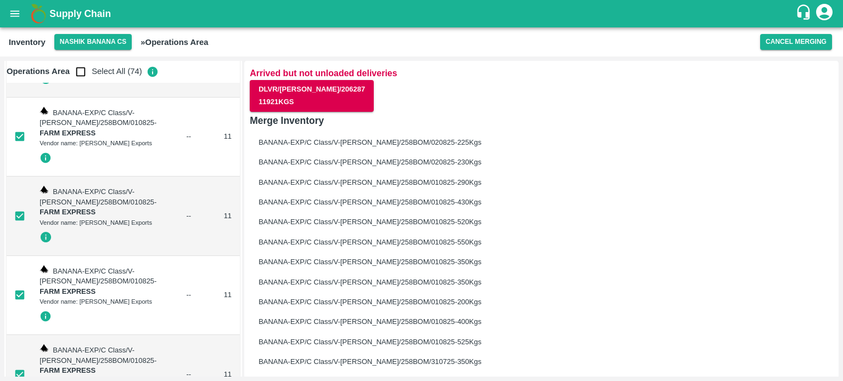
scroll to position [2817, 0]
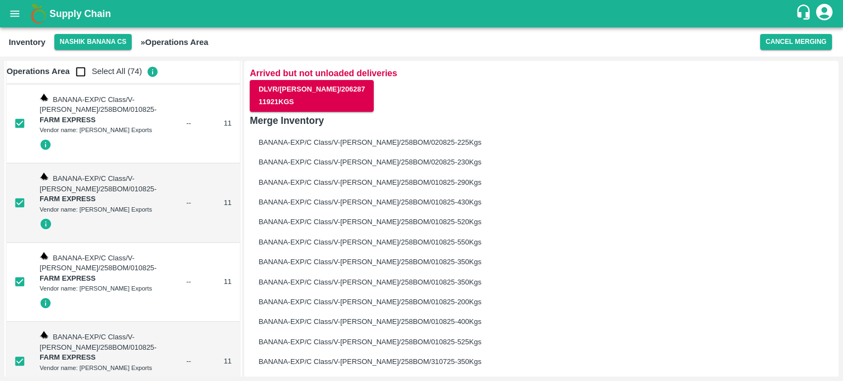
checkbox input "false"
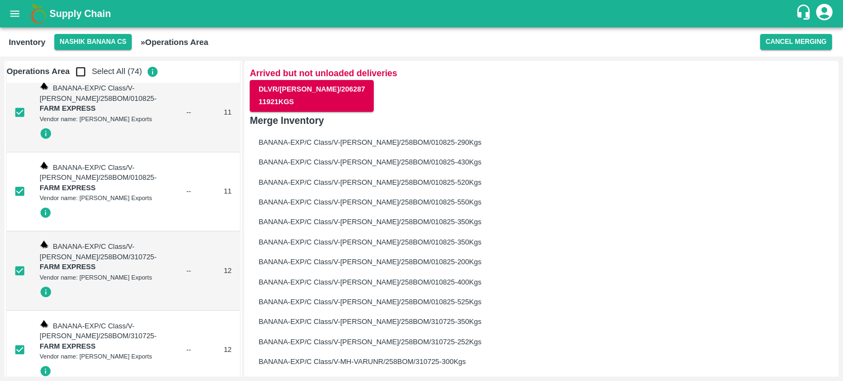
scroll to position [3073, 0]
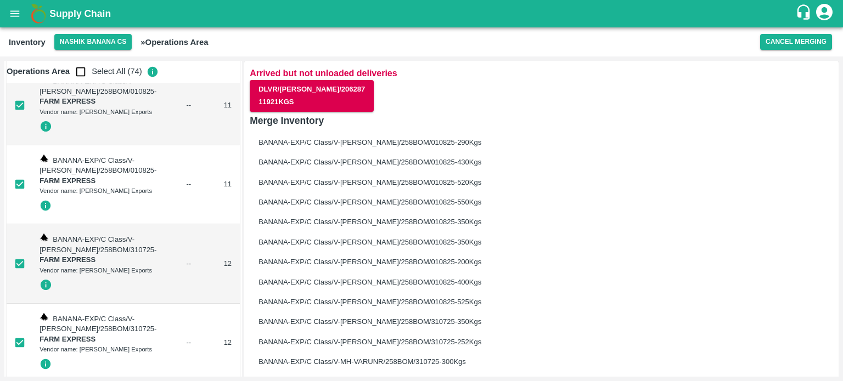
checkbox input "false"
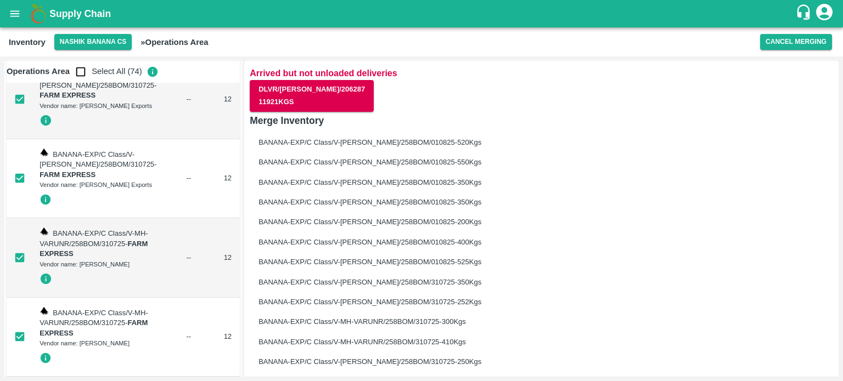
checkbox input "false"
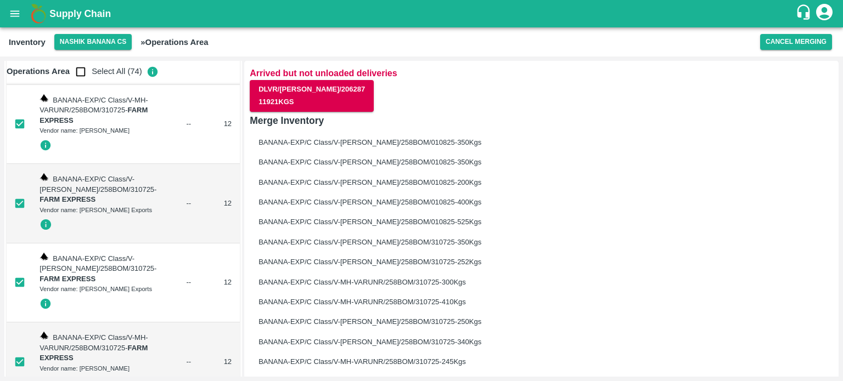
scroll to position [3457, 0]
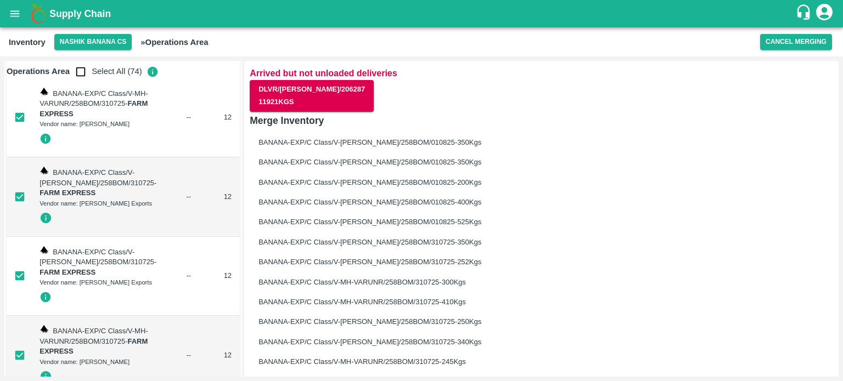
checkbox input "false"
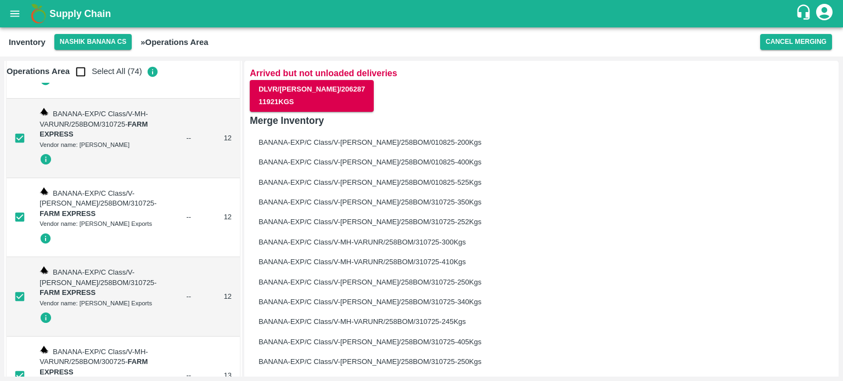
scroll to position [3676, 0]
checkbox input "false"
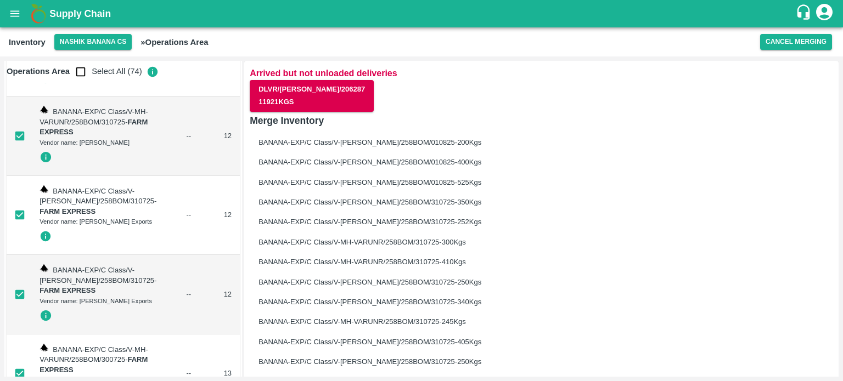
checkbox input "false"
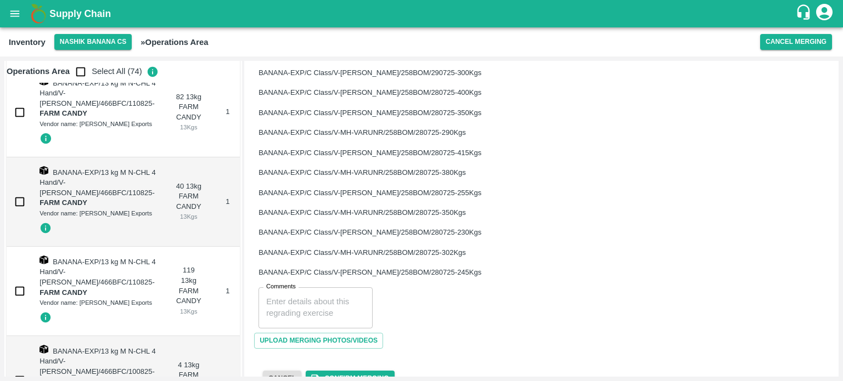
scroll to position [530, 0]
click at [299, 309] on textarea "Comments" at bounding box center [315, 306] width 99 height 23
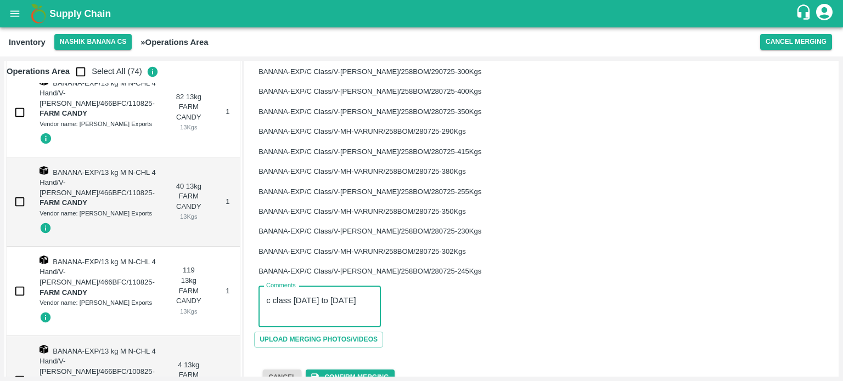
type textarea "c class [DATE] to [DATE]"
click at [551, 250] on h6 "BANANA-EXP/C Class/V-MH-VARUNR/258BOM/280725 - 302 Kgs" at bounding box center [541, 251] width 566 height 11
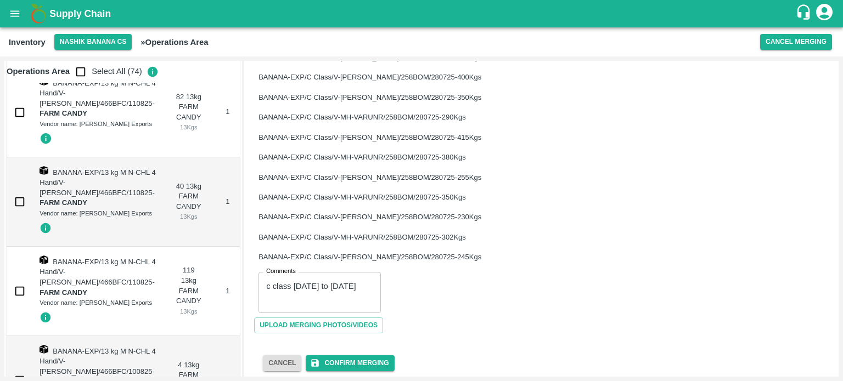
scroll to position [553, 0]
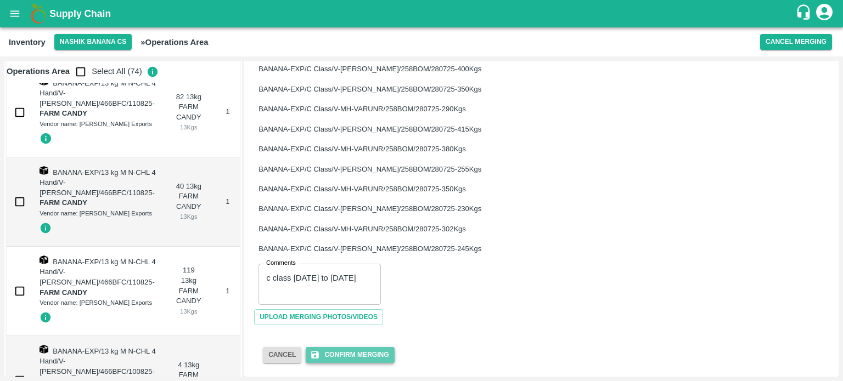
click at [352, 358] on button "Confirm Merging" at bounding box center [350, 355] width 88 height 16
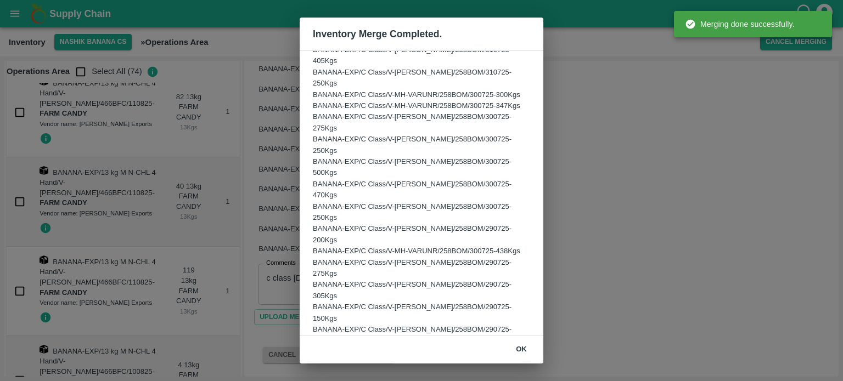
scroll to position [167, 0]
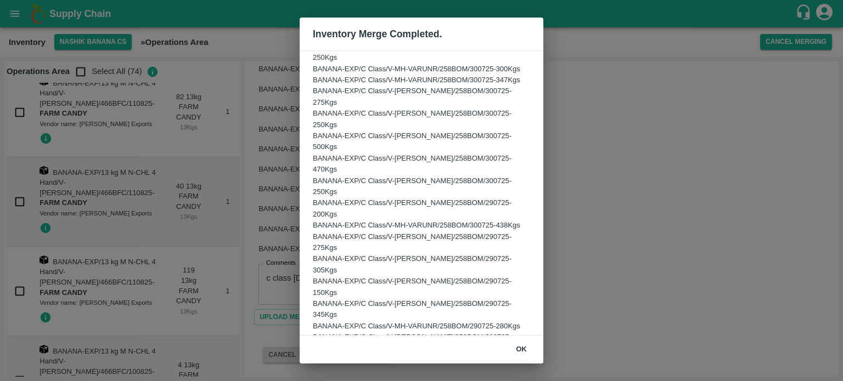
click at [522, 347] on button "ok" at bounding box center [521, 349] width 35 height 19
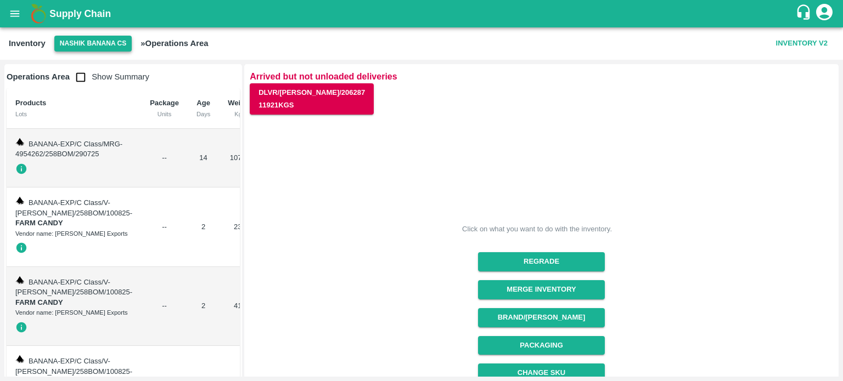
click at [97, 43] on button "Nashik Banana CS" at bounding box center [93, 44] width 78 height 16
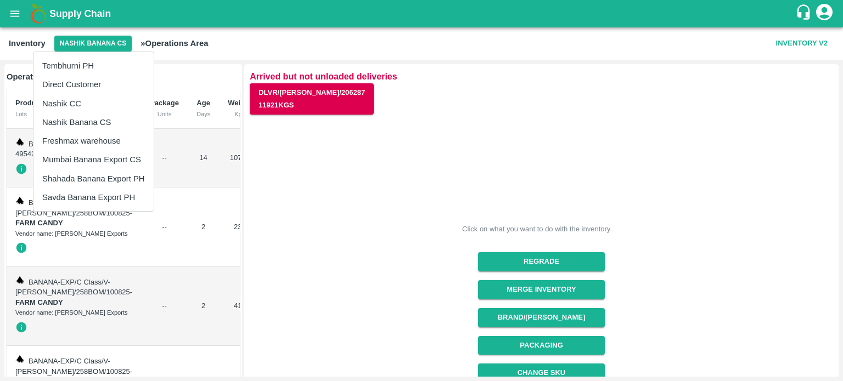
click at [83, 63] on li "Tembhurni PH" at bounding box center [93, 66] width 120 height 19
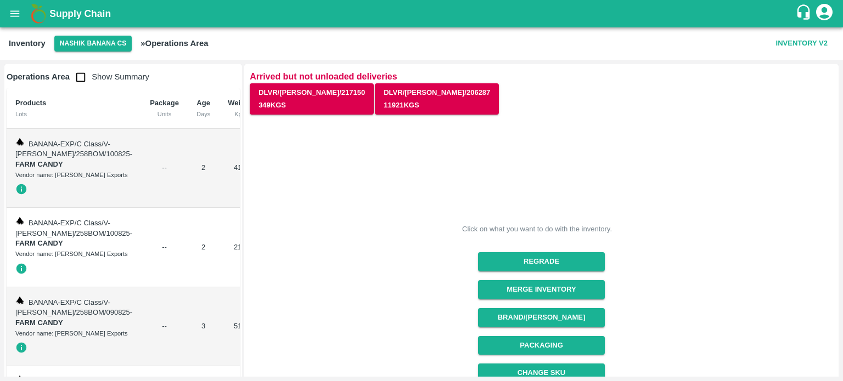
drag, startPoint x: 104, startPoint y: 38, endPoint x: 104, endPoint y: 45, distance: 7.1
click at [104, 39] on button "Nashik Banana CS" at bounding box center [93, 44] width 78 height 16
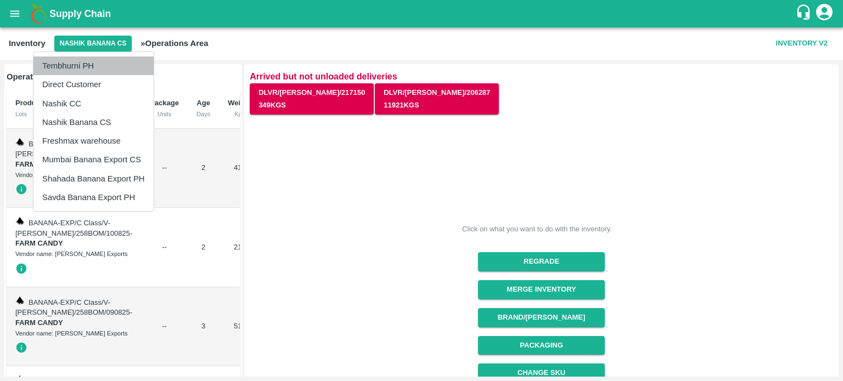
click at [81, 67] on li "Tembhurni PH" at bounding box center [93, 66] width 120 height 19
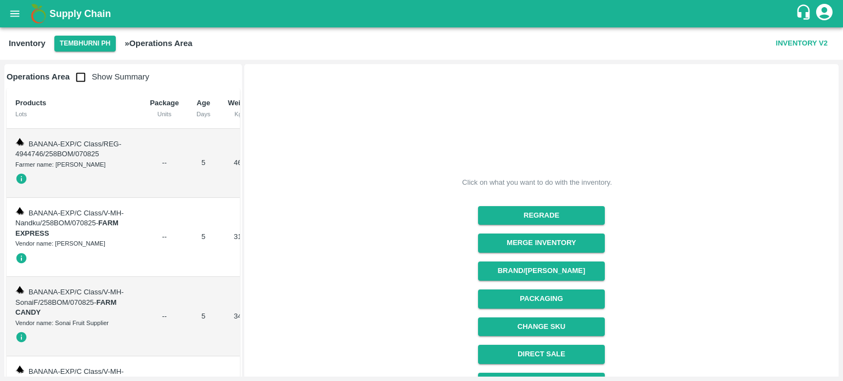
click at [77, 78] on input "checkbox" at bounding box center [81, 77] width 22 height 22
checkbox input "true"
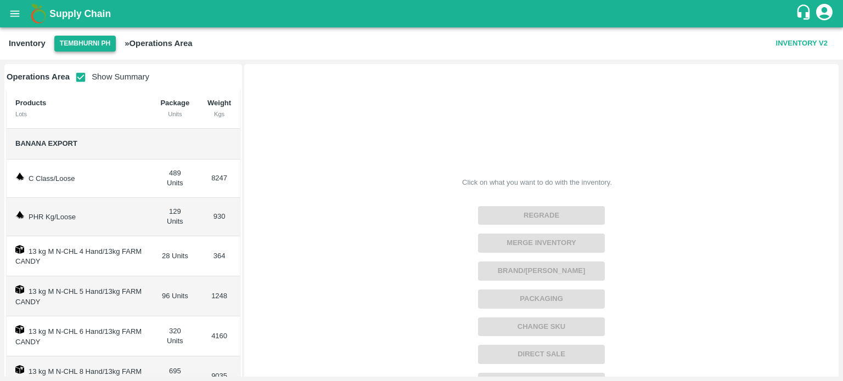
click at [86, 43] on button "Tembhurni PH" at bounding box center [84, 44] width 61 height 16
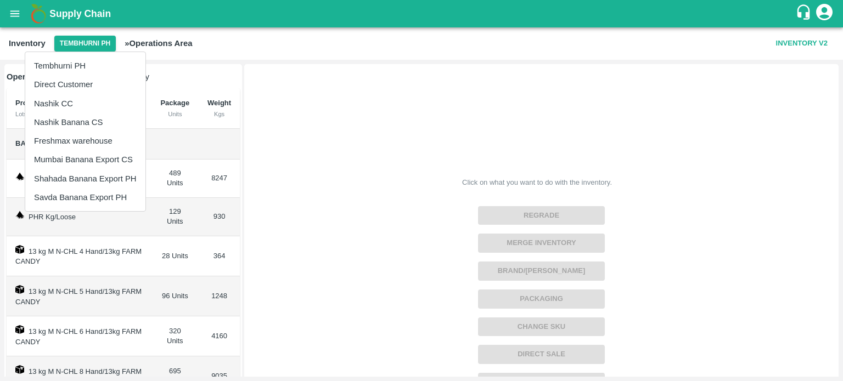
click at [67, 118] on li "Nashik Banana CS" at bounding box center [85, 122] width 120 height 19
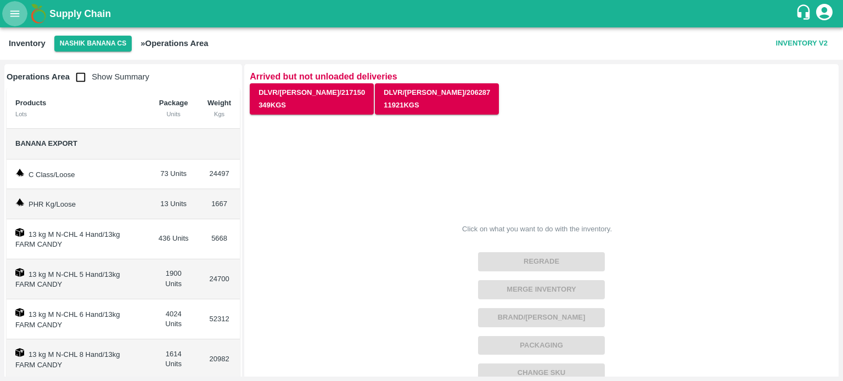
click at [10, 8] on icon "open drawer" at bounding box center [15, 14] width 12 height 12
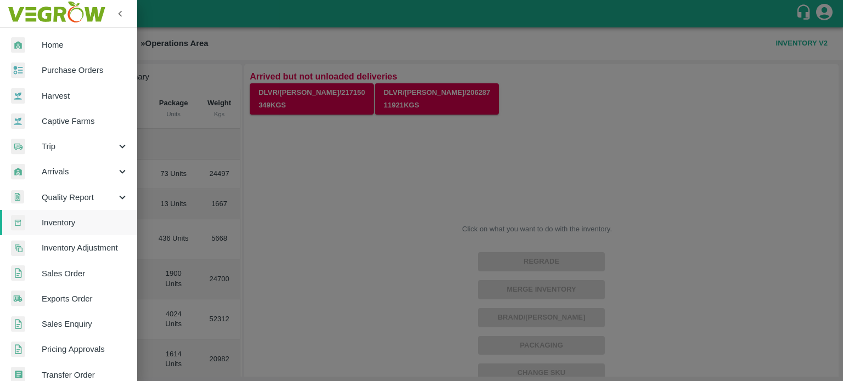
click at [75, 282] on link "Sales Order" at bounding box center [68, 273] width 137 height 25
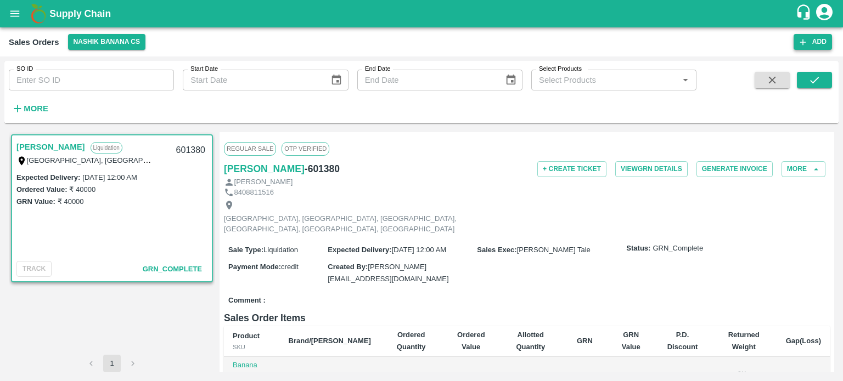
click at [816, 40] on button "Add" at bounding box center [812, 42] width 38 height 16
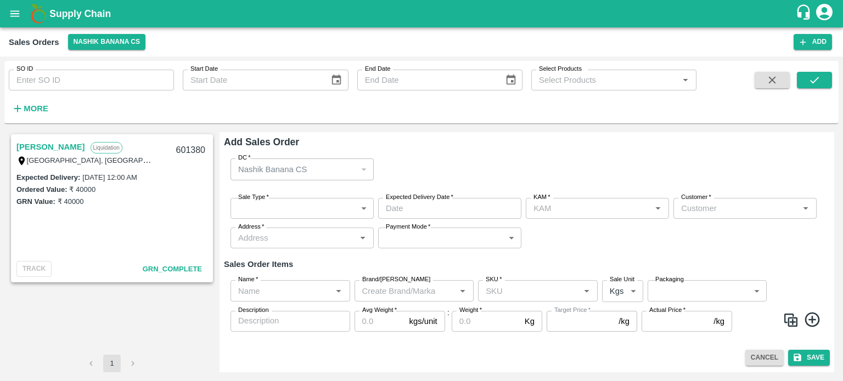
type input "[PERSON_NAME] Tale"
click at [312, 209] on body "Supply Chain Sales Orders Nashik Banana CS Add SO ID SO ID Start Date Start Dat…" at bounding box center [421, 190] width 843 height 381
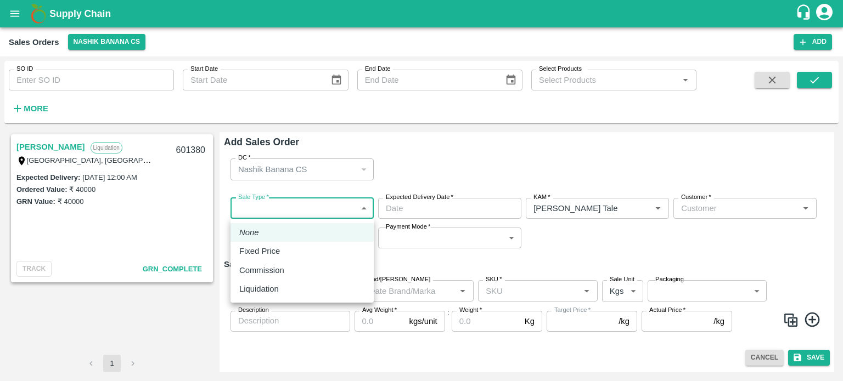
click at [299, 296] on li "Liquidation" at bounding box center [301, 289] width 143 height 19
type input "3"
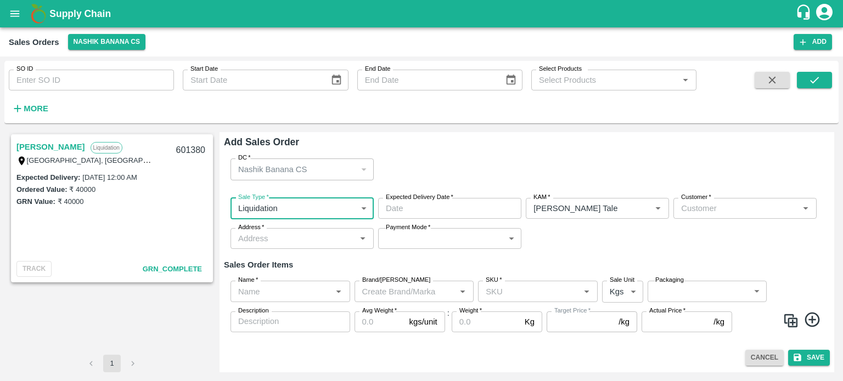
click at [478, 325] on input "Weight   *" at bounding box center [486, 322] width 69 height 21
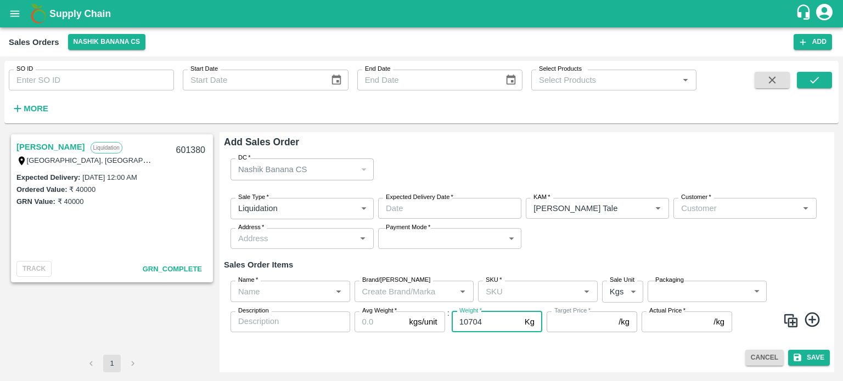
type input "10704"
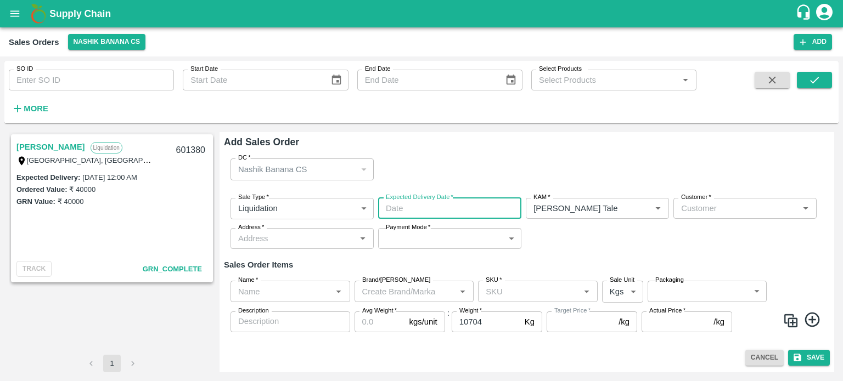
type input "DD/MM/YYYY hh:mm aa"
click at [500, 208] on input "DD/MM/YYYY hh:mm aa" at bounding box center [446, 208] width 136 height 21
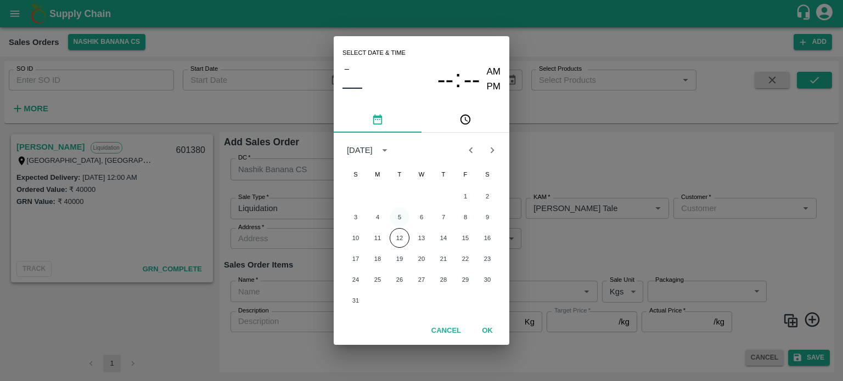
click at [399, 217] on button "5" at bounding box center [400, 217] width 20 height 20
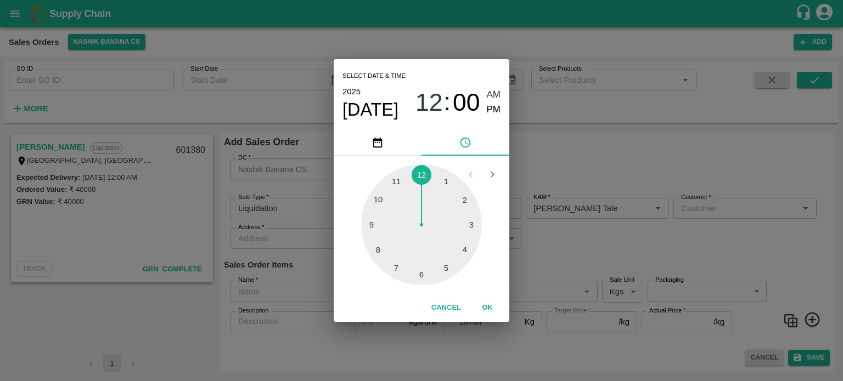
click at [381, 197] on div at bounding box center [421, 225] width 121 height 121
click at [492, 109] on span "PM" at bounding box center [494, 110] width 14 height 15
type input "[DATE] 10:00 PM"
click at [491, 308] on button "OK" at bounding box center [487, 308] width 35 height 19
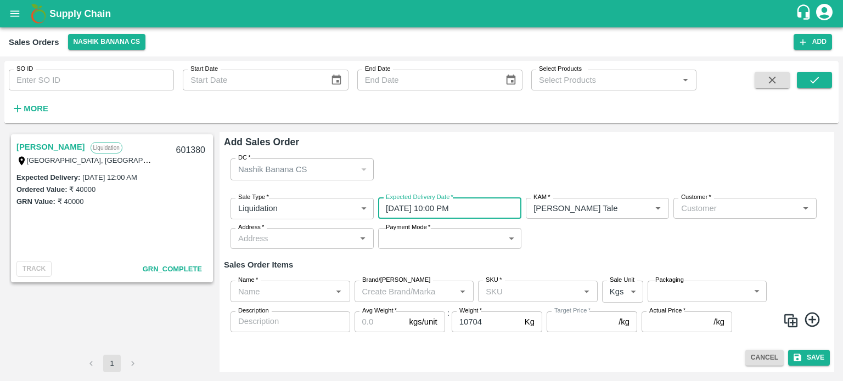
click at [731, 210] on input "Customer   *" at bounding box center [736, 208] width 119 height 14
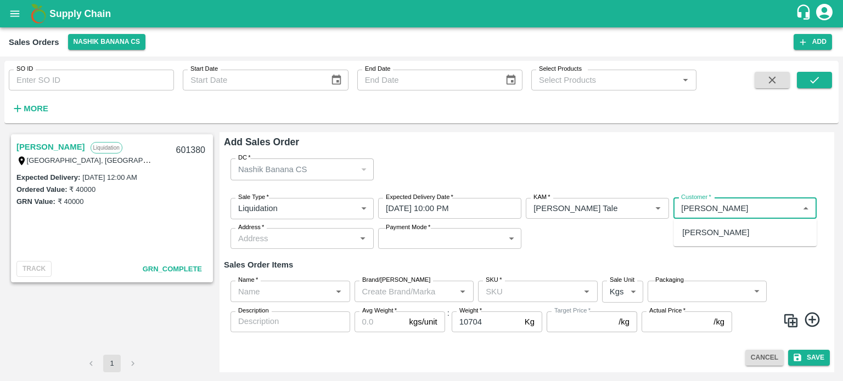
click at [742, 232] on p "[PERSON_NAME]" at bounding box center [715, 233] width 67 height 12
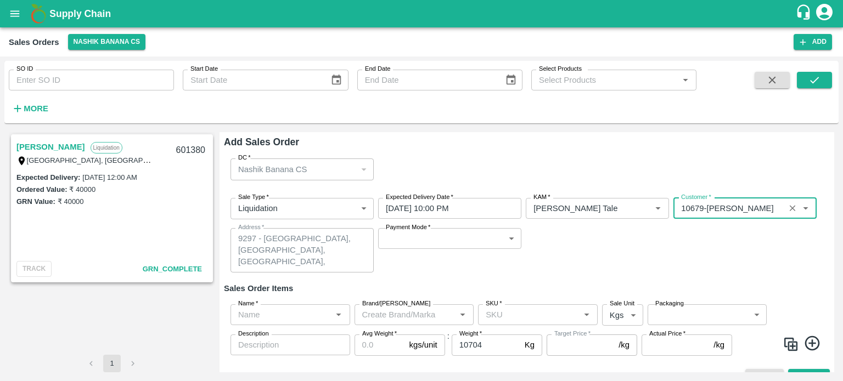
type input "10679-[PERSON_NAME]"
click at [432, 246] on body "Supply Chain Sales Orders Nashik Banana CS Add SO ID SO ID Start Date Start Dat…" at bounding box center [421, 190] width 843 height 381
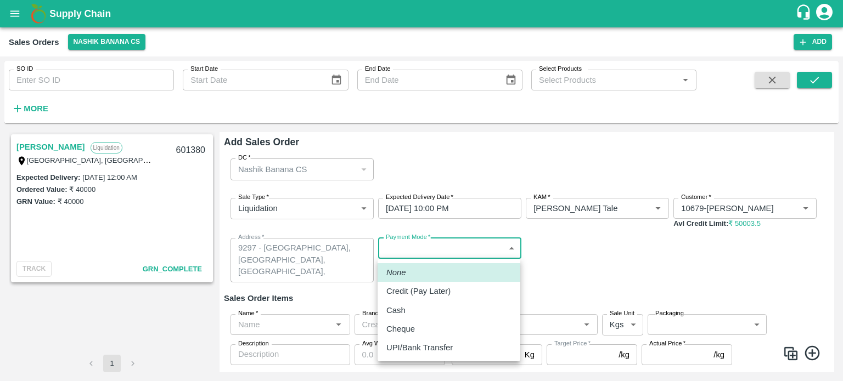
click at [430, 291] on p "Credit (Pay Later)" at bounding box center [418, 291] width 64 height 12
type input "credit"
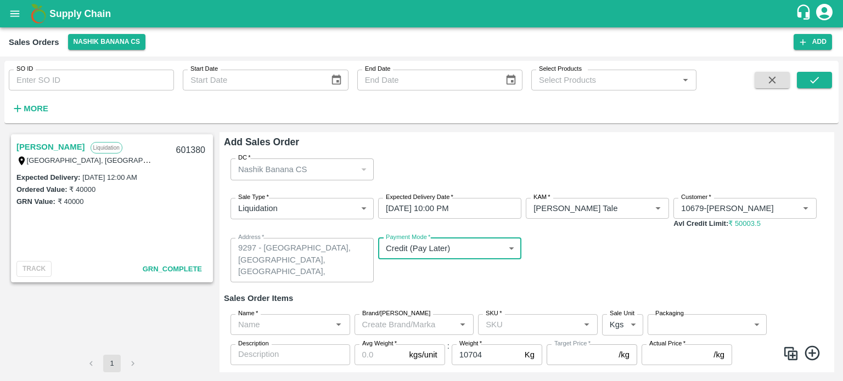
click at [417, 290] on div "Sale Type   * Liquidation 3 Sale Type Expected Delivery Date   * [DATE] 10:00 P…" at bounding box center [527, 240] width 606 height 102
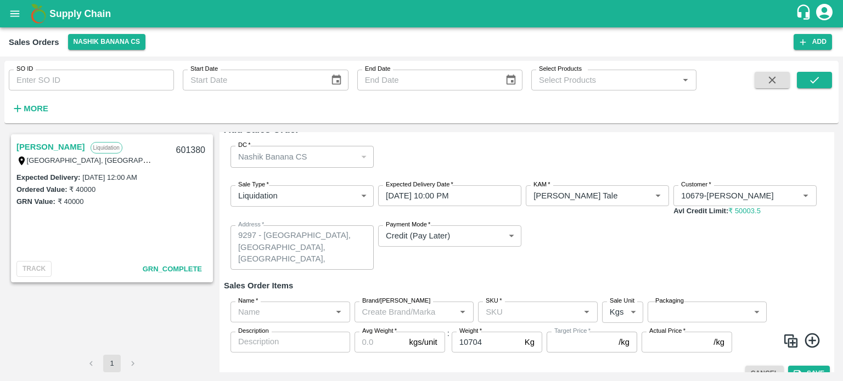
scroll to position [29, 0]
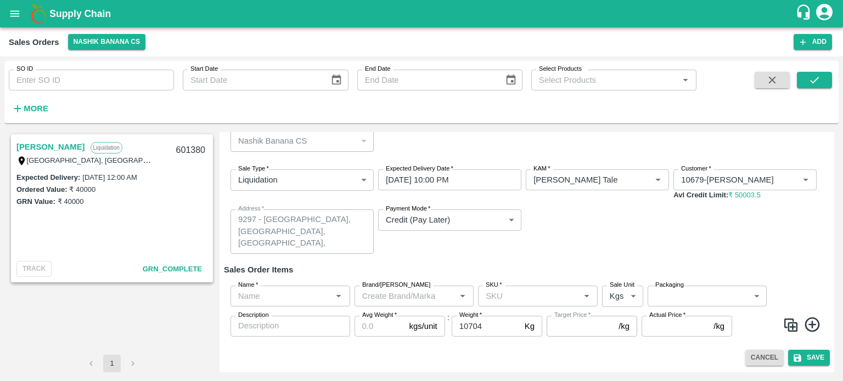
click at [266, 298] on input "Name   *" at bounding box center [281, 296] width 95 height 14
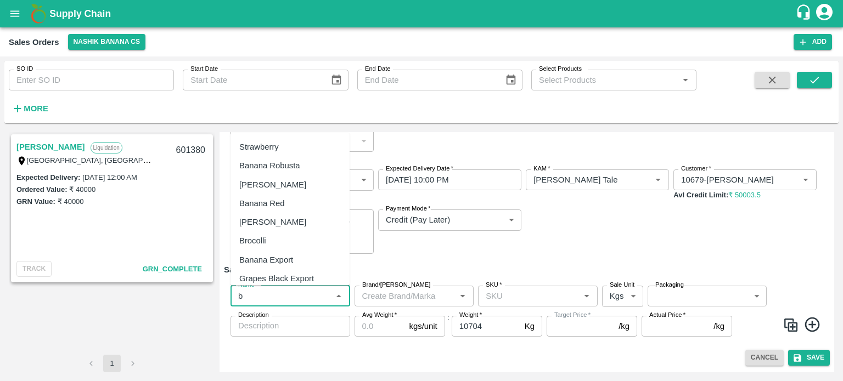
click at [284, 263] on div "Banana Export" at bounding box center [266, 260] width 54 height 12
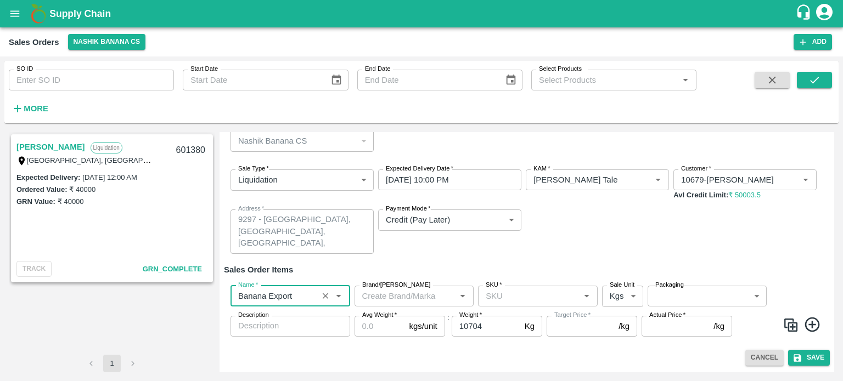
type input "Banana Export"
click at [496, 294] on input "SKU   *" at bounding box center [528, 296] width 95 height 14
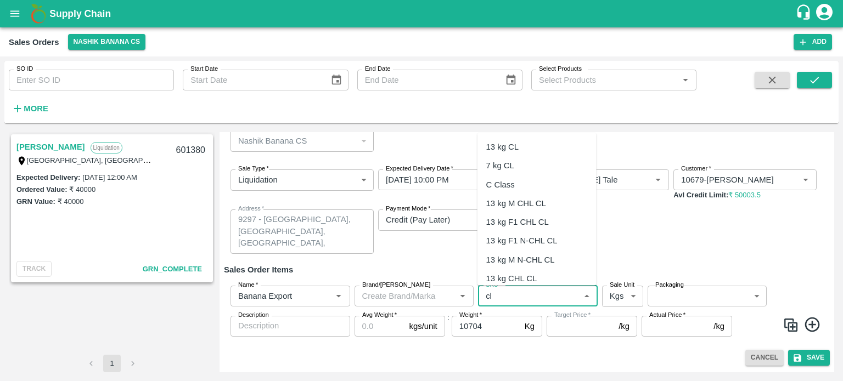
click at [509, 185] on div "C Class" at bounding box center [500, 184] width 29 height 12
type input "C Class"
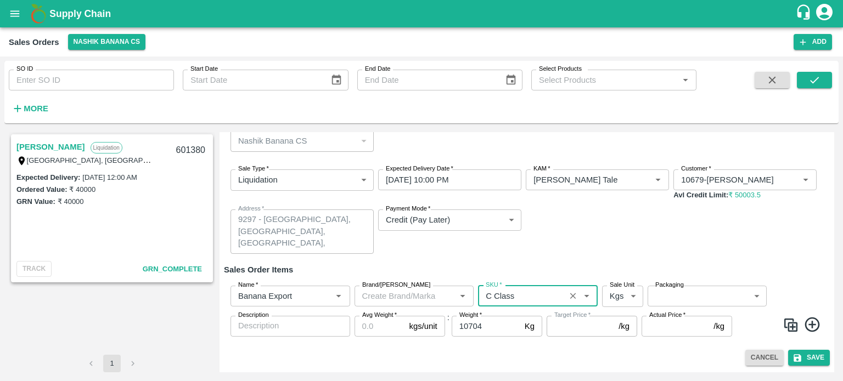
type input "NA"
type input "C Class"
click at [699, 295] on body "Supply Chain Sales Orders Nashik Banana CS Add SO ID SO ID Start Date Start Dat…" at bounding box center [421, 190] width 843 height 381
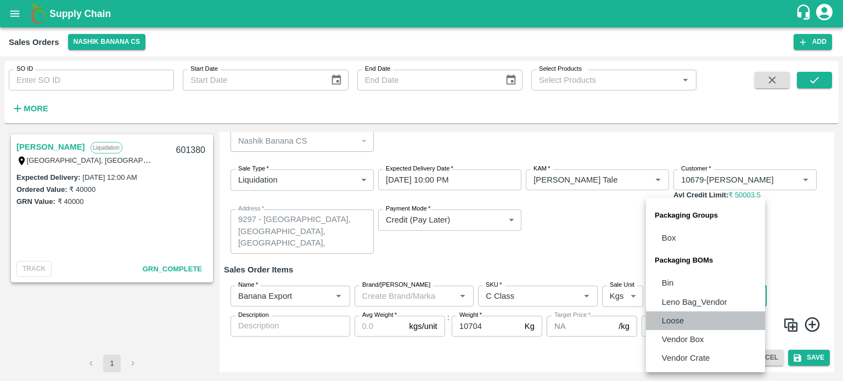
click at [678, 315] on p "Loose" at bounding box center [673, 321] width 22 height 12
type input "BOM/258"
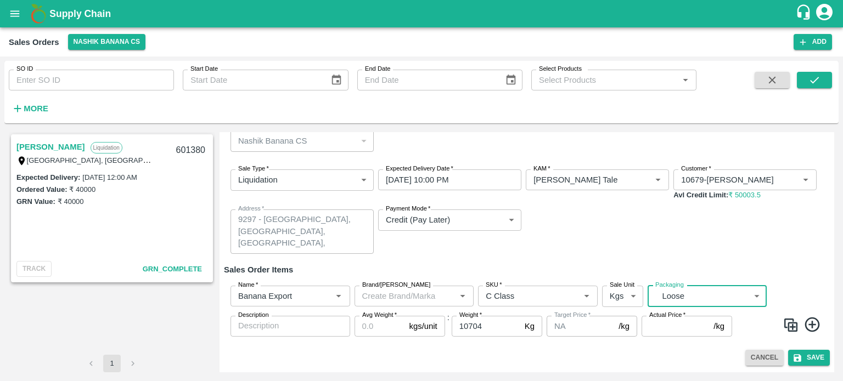
click at [384, 329] on input "Avg Weight   *" at bounding box center [379, 326] width 50 height 21
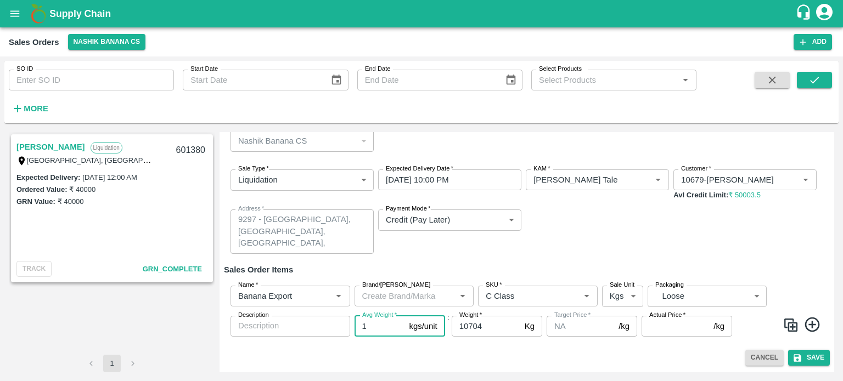
type input "1"
click at [660, 329] on input "Actual Price   *" at bounding box center [674, 326] width 67 height 21
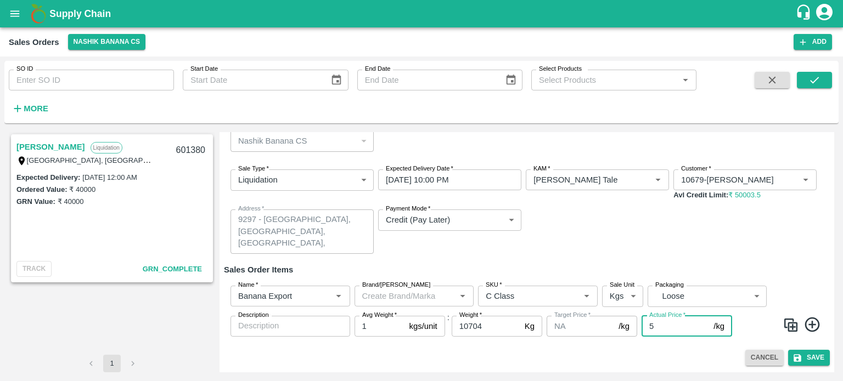
type input "5"
click at [655, 246] on div "Sale Type   * Liquidation 3 Sale Type Expected Delivery Date   * [DATE] 10:00 P…" at bounding box center [527, 212] width 606 height 102
click at [487, 327] on input "10704" at bounding box center [486, 326] width 69 height 21
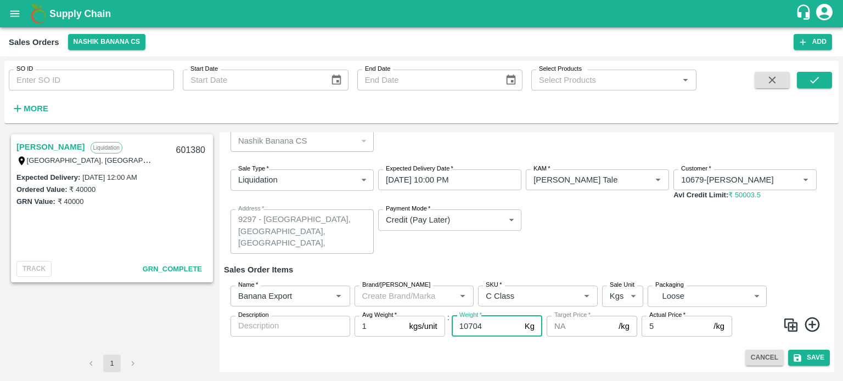
click at [752, 252] on div "Sale Type   * Liquidation 3 Sale Type Expected Delivery Date   * [DATE] 10:00 P…" at bounding box center [527, 212] width 606 height 102
click at [811, 360] on button "Save" at bounding box center [809, 358] width 42 height 16
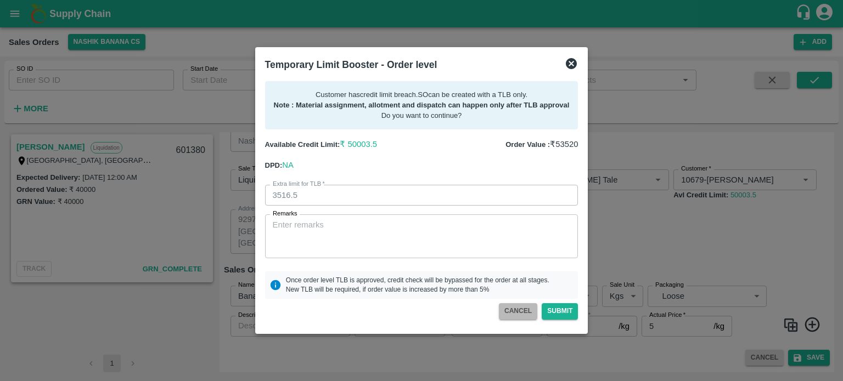
click at [521, 313] on button "CANCEL" at bounding box center [518, 311] width 38 height 16
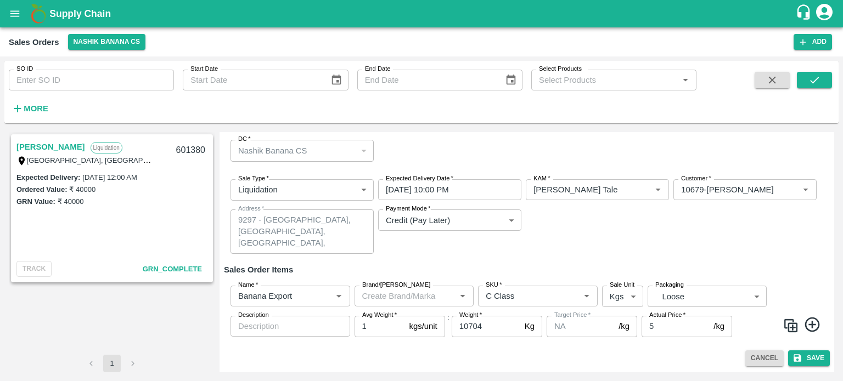
scroll to position [19, 0]
click at [487, 333] on input "10704" at bounding box center [486, 326] width 69 height 21
type input "10000"
click at [826, 164] on div "DC   * Nashik Banana CS 174 DC" at bounding box center [527, 150] width 606 height 39
click at [543, 249] on div "Sale Type   * Liquidation 3 Sale Type Expected Delivery Date   * 05/08/2025 10:…" at bounding box center [527, 217] width 606 height 92
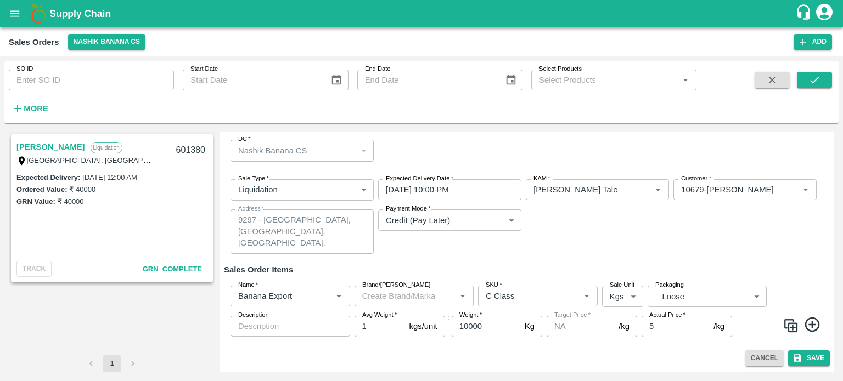
click at [655, 241] on div "Sale Type   * Liquidation 3 Sale Type Expected Delivery Date   * 05/08/2025 10:…" at bounding box center [527, 217] width 606 height 92
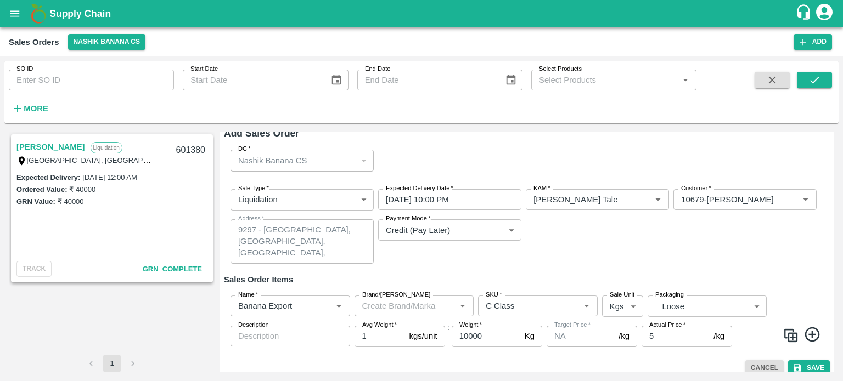
scroll to position [0, 0]
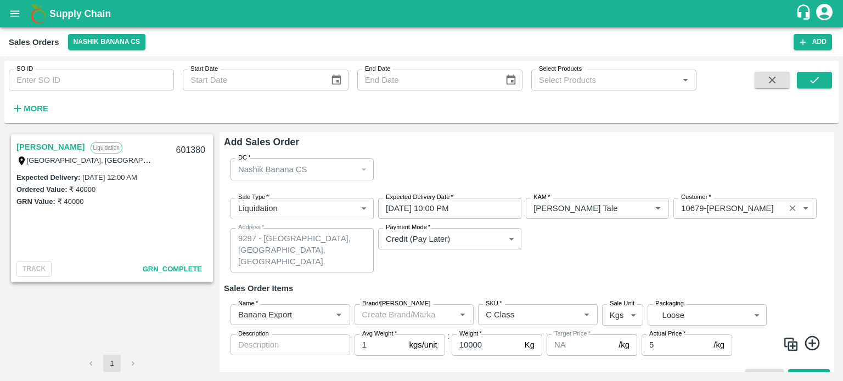
click at [770, 209] on input "Customer   *" at bounding box center [729, 208] width 104 height 14
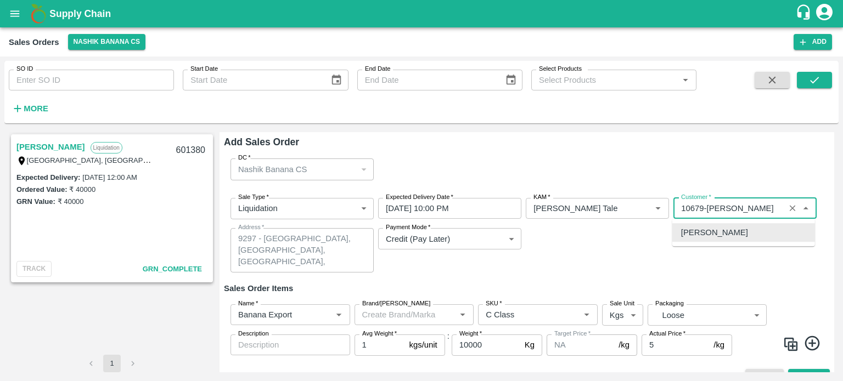
click at [770, 209] on input "Customer   *" at bounding box center [729, 208] width 104 height 14
click at [791, 208] on icon "Clear" at bounding box center [792, 209] width 6 height 6
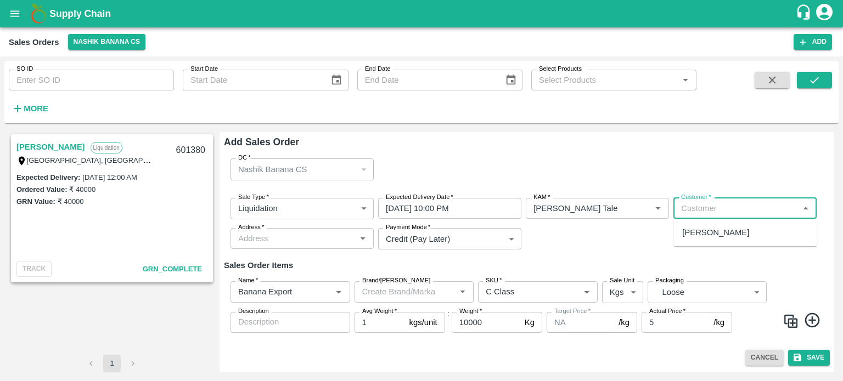
click at [709, 230] on p "[PERSON_NAME]" at bounding box center [715, 233] width 67 height 12
type input "10679-[PERSON_NAME]"
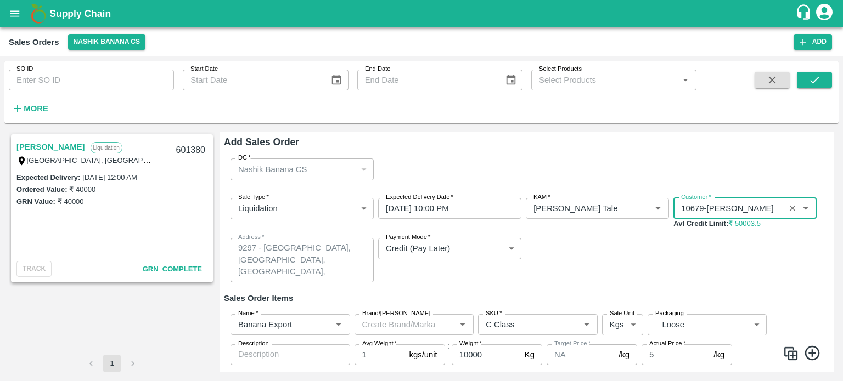
click at [589, 264] on div "Sale Type   * Liquidation 3 Sale Type Expected Delivery Date   * [DATE] 10:00 P…" at bounding box center [527, 240] width 606 height 102
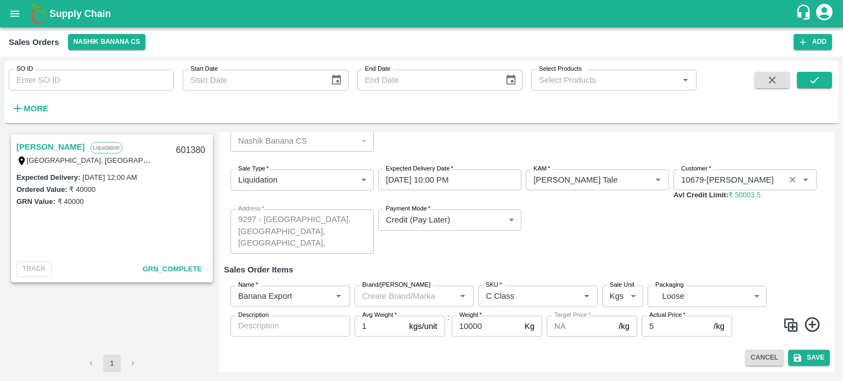
click at [281, 328] on textarea "Description" at bounding box center [290, 326] width 104 height 12
type textarea "Jalgaon"
click at [594, 228] on div "Sale Type   * Liquidation 3 Sale Type Expected Delivery Date   * [DATE] 10:00 P…" at bounding box center [527, 212] width 606 height 102
click at [815, 355] on button "Save" at bounding box center [809, 358] width 42 height 16
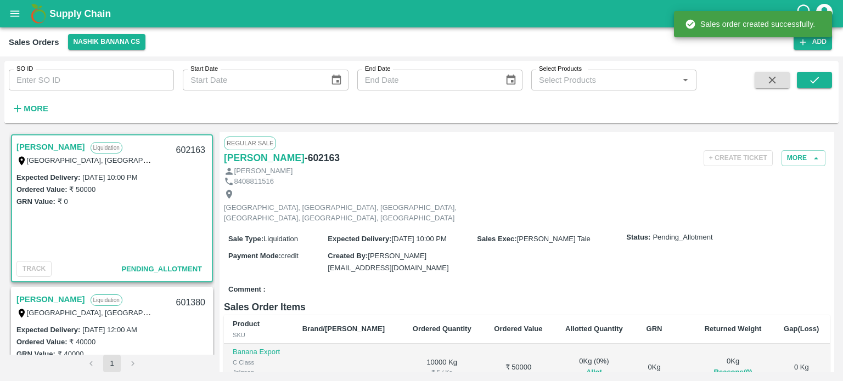
click at [587, 300] on h6 "Sales Order Items" at bounding box center [527, 307] width 606 height 15
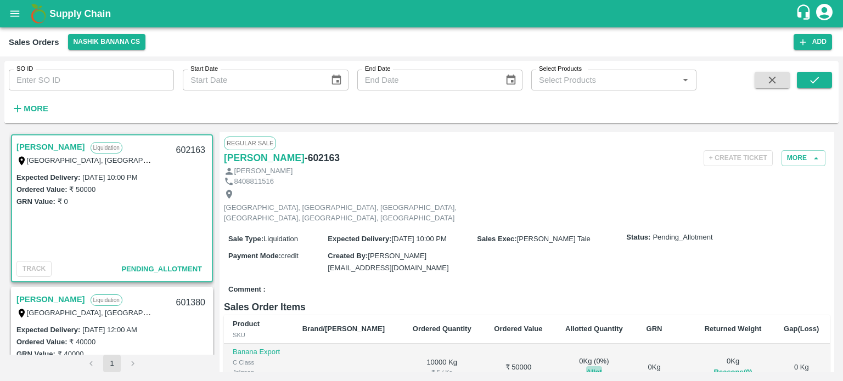
click at [586, 367] on button "Allot" at bounding box center [594, 373] width 16 height 13
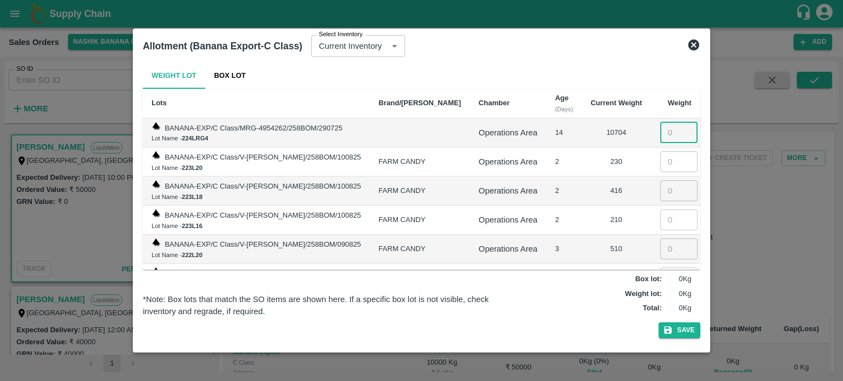
click at [664, 134] on input "number" at bounding box center [678, 132] width 37 height 21
type input "10000"
click at [692, 327] on button "Save" at bounding box center [679, 331] width 42 height 16
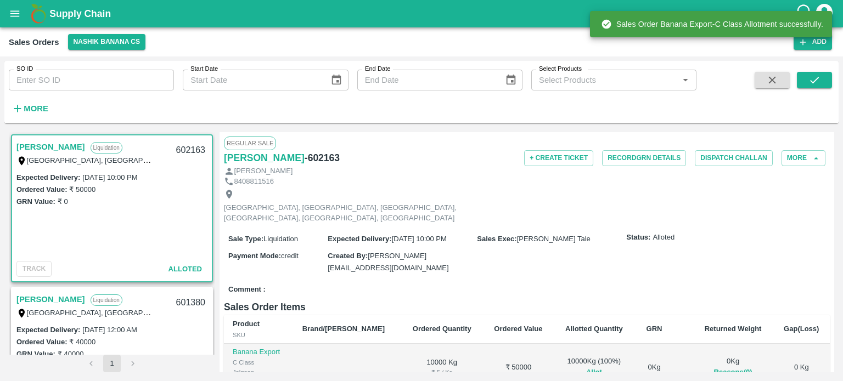
click at [568, 280] on div "Comment :" at bounding box center [527, 289] width 606 height 19
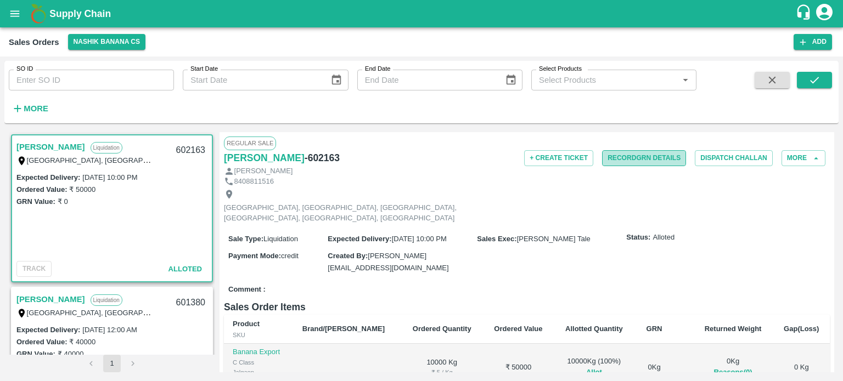
click at [646, 159] on button "Record GRN Details" at bounding box center [644, 158] width 84 height 16
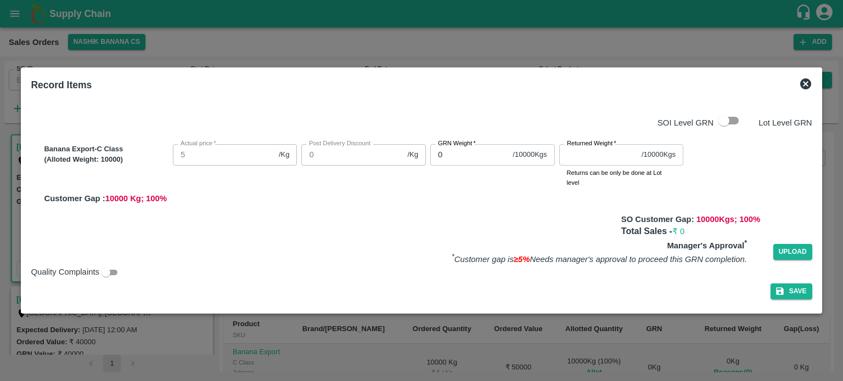
drag, startPoint x: 457, startPoint y: 154, endPoint x: 368, endPoint y: 141, distance: 90.4
click at [368, 141] on div "Banana Export-C Class (Alloted Weight: 10000 ) Actual price   * 5 /Kg Actual pr…" at bounding box center [426, 172] width 772 height 65
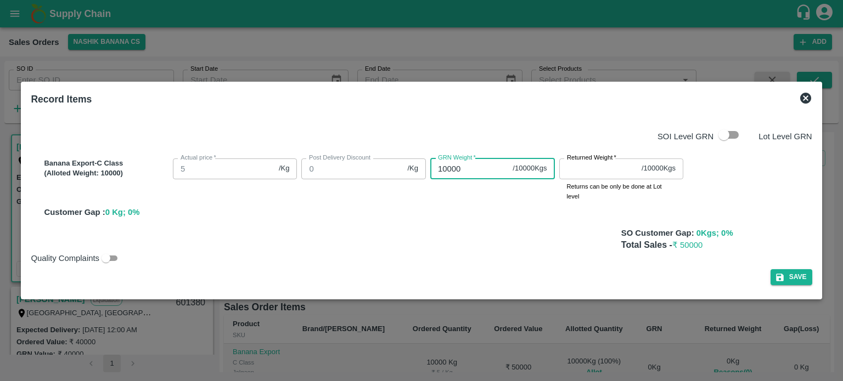
type input "10000"
click at [591, 160] on label "Returned Weight   *" at bounding box center [591, 158] width 49 height 9
click at [591, 160] on input "Returned Weight   *" at bounding box center [598, 169] width 78 height 21
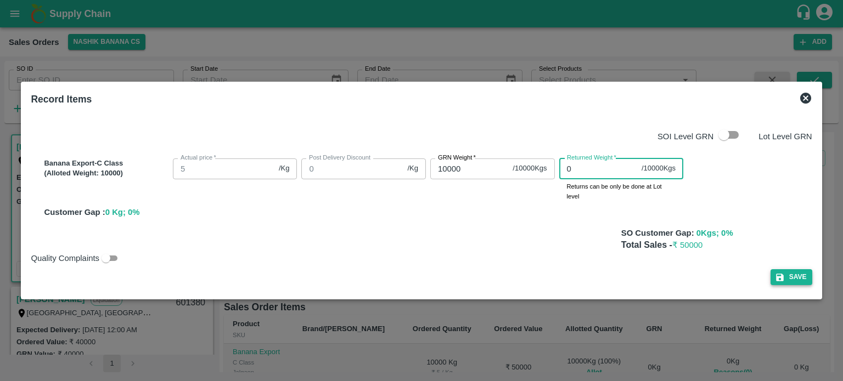
type input "0"
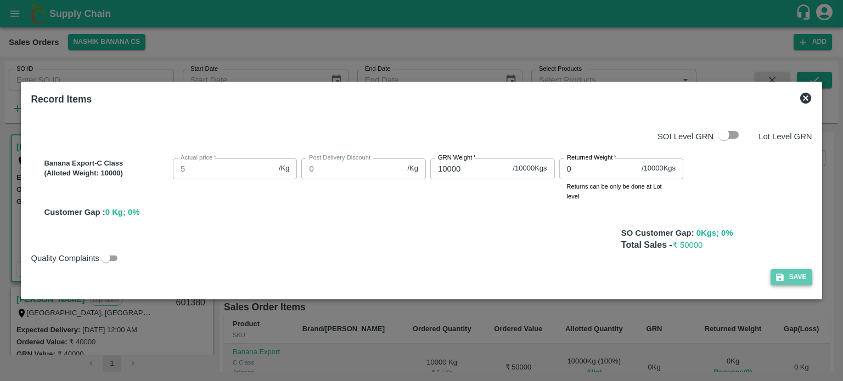
click at [785, 269] on button "Save" at bounding box center [791, 277] width 42 height 16
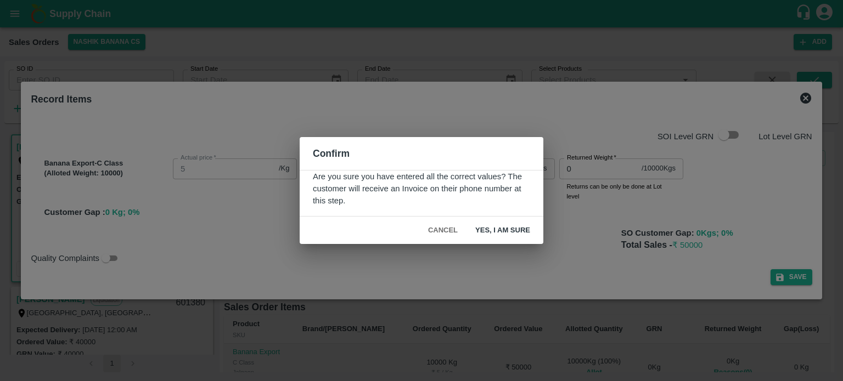
click at [509, 230] on button "Yes, I am sure" at bounding box center [502, 230] width 72 height 19
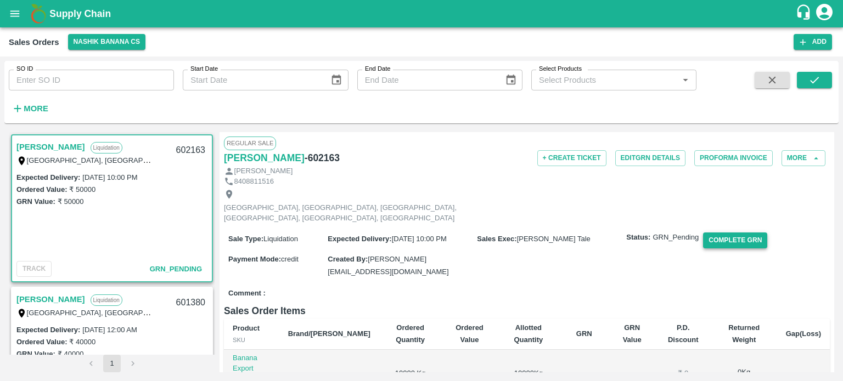
click at [710, 233] on button "Complete GRN" at bounding box center [735, 241] width 64 height 16
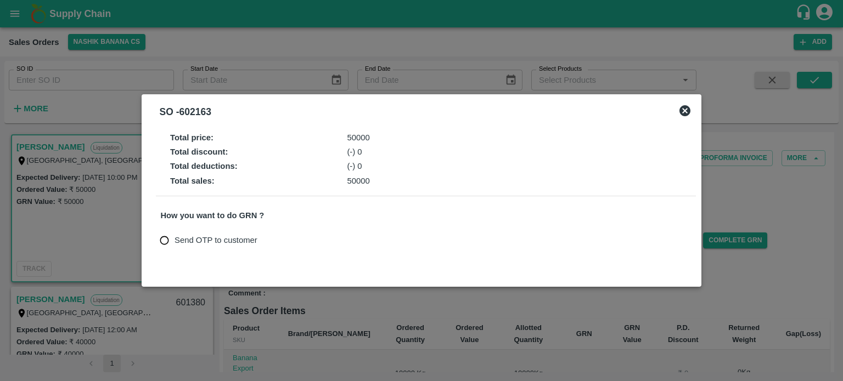
click at [174, 239] on span "Send OTP to customer" at bounding box center [215, 240] width 83 height 12
click at [174, 239] on input "Send OTP to customer" at bounding box center [164, 240] width 20 height 20
radio input "true"
click at [294, 234] on button "Send OTP" at bounding box center [288, 241] width 45 height 16
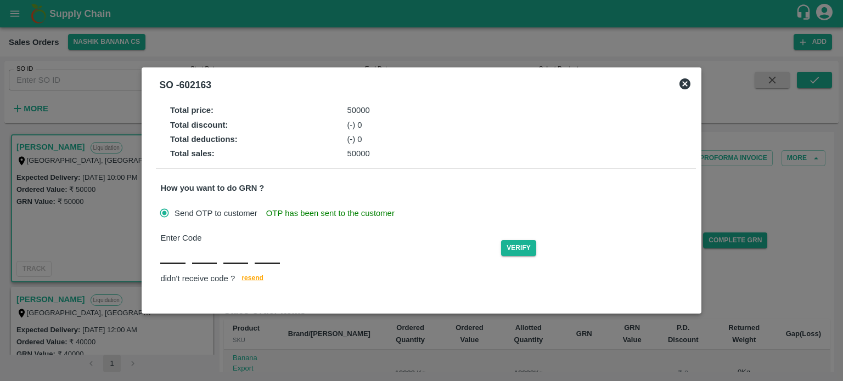
click at [679, 87] on icon at bounding box center [684, 83] width 13 height 13
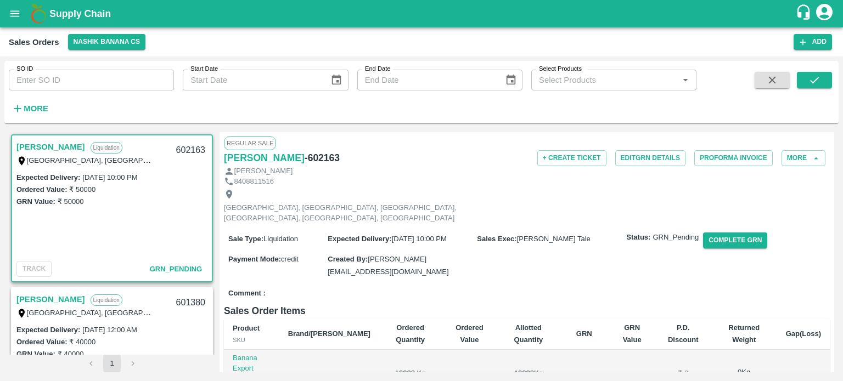
click at [103, 247] on div "Expected Delivery : 05 Aug 2025, 10:00 PM Ordered Value: ₹ 50000 GRN Value: ₹ 5…" at bounding box center [112, 214] width 200 height 86
click at [492, 260] on div "Sale Type : Liquidation Expected Delivery : 05 Aug 2025, 10:00 PM Sales Exec : …" at bounding box center [527, 255] width 606 height 58
